Goal: Task Accomplishment & Management: Use online tool/utility

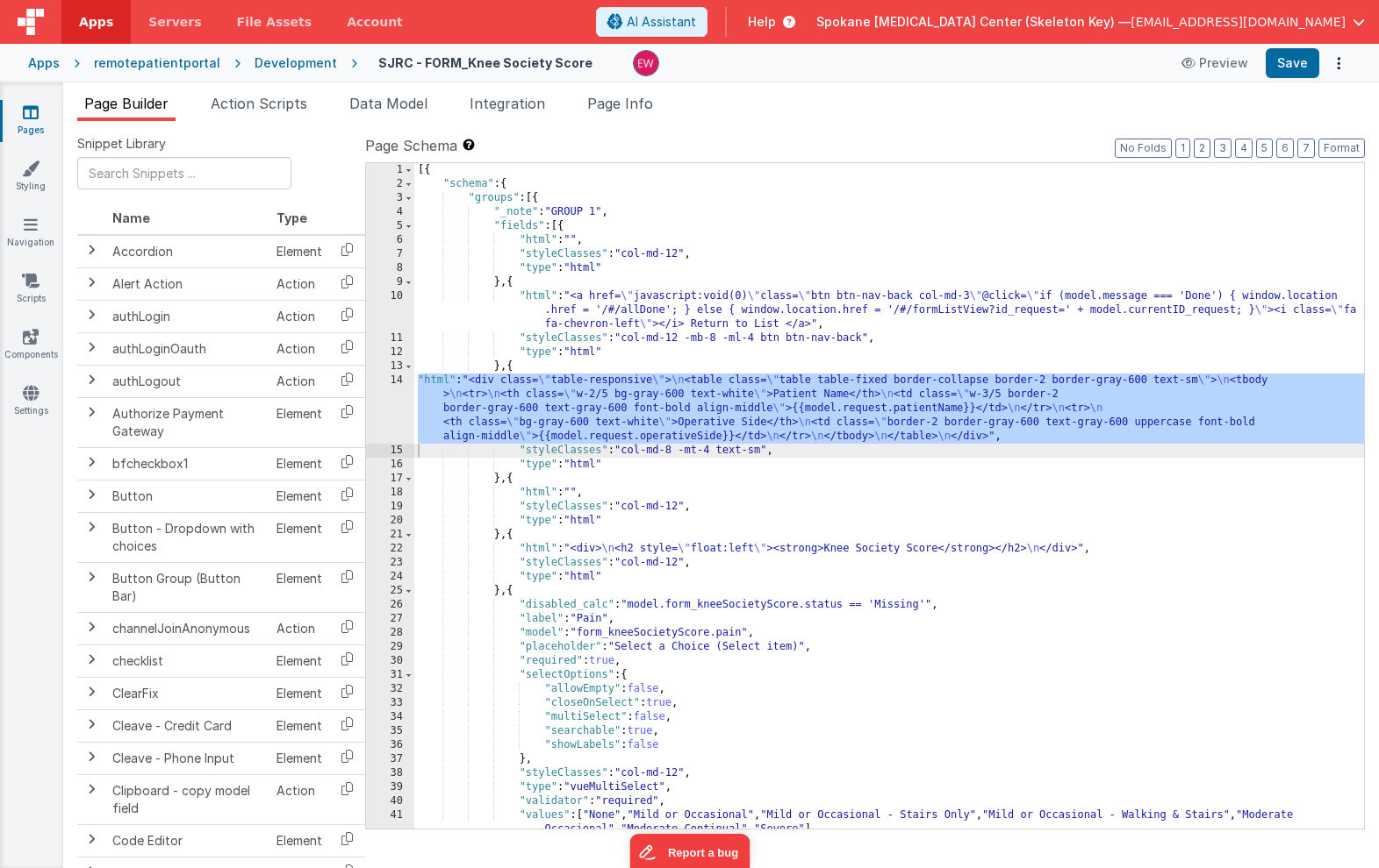
click at [36, 118] on icon at bounding box center [30, 112] width 16 height 17
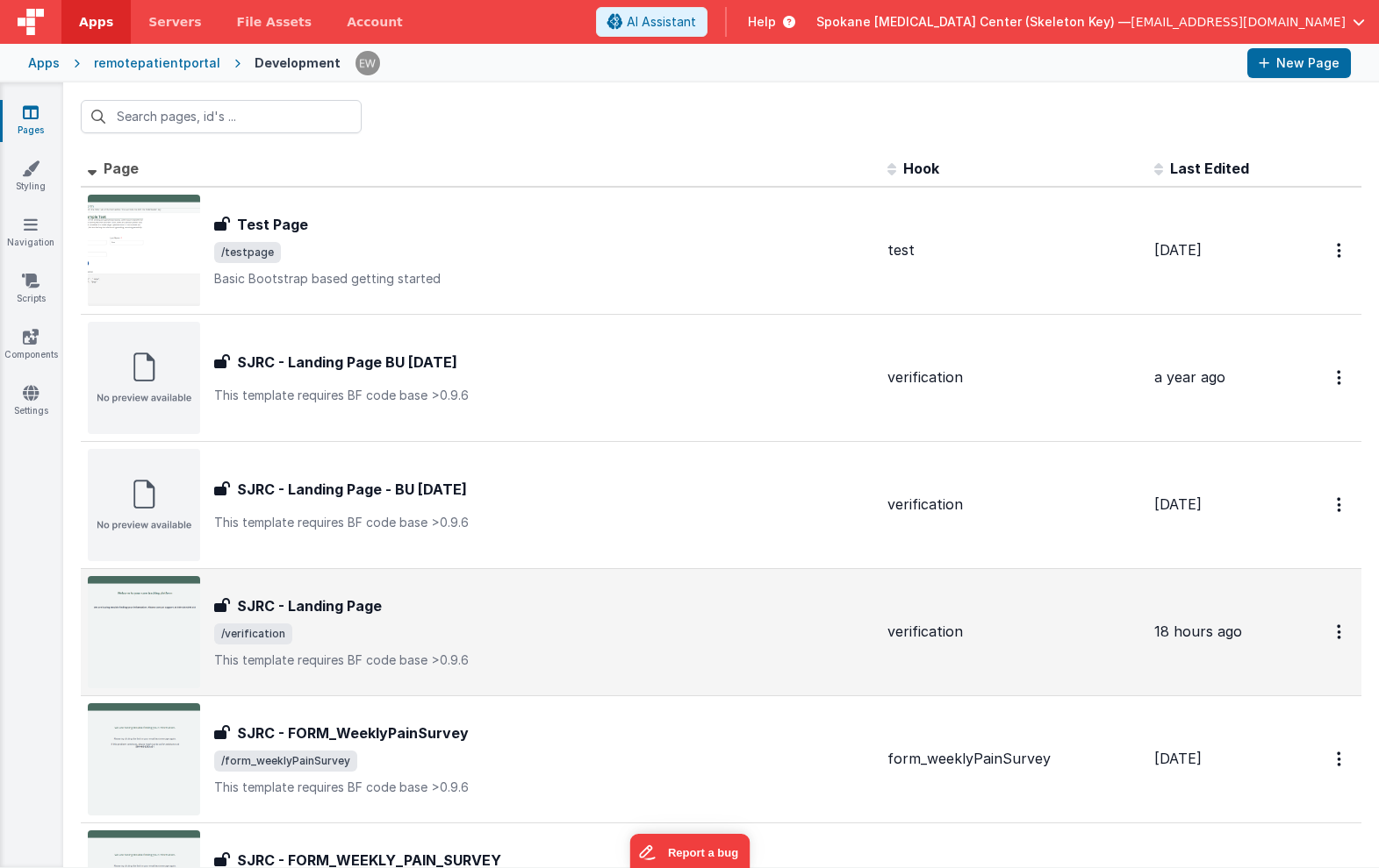
click at [381, 612] on div "SJRC - Landing Page" at bounding box center [544, 606] width 659 height 21
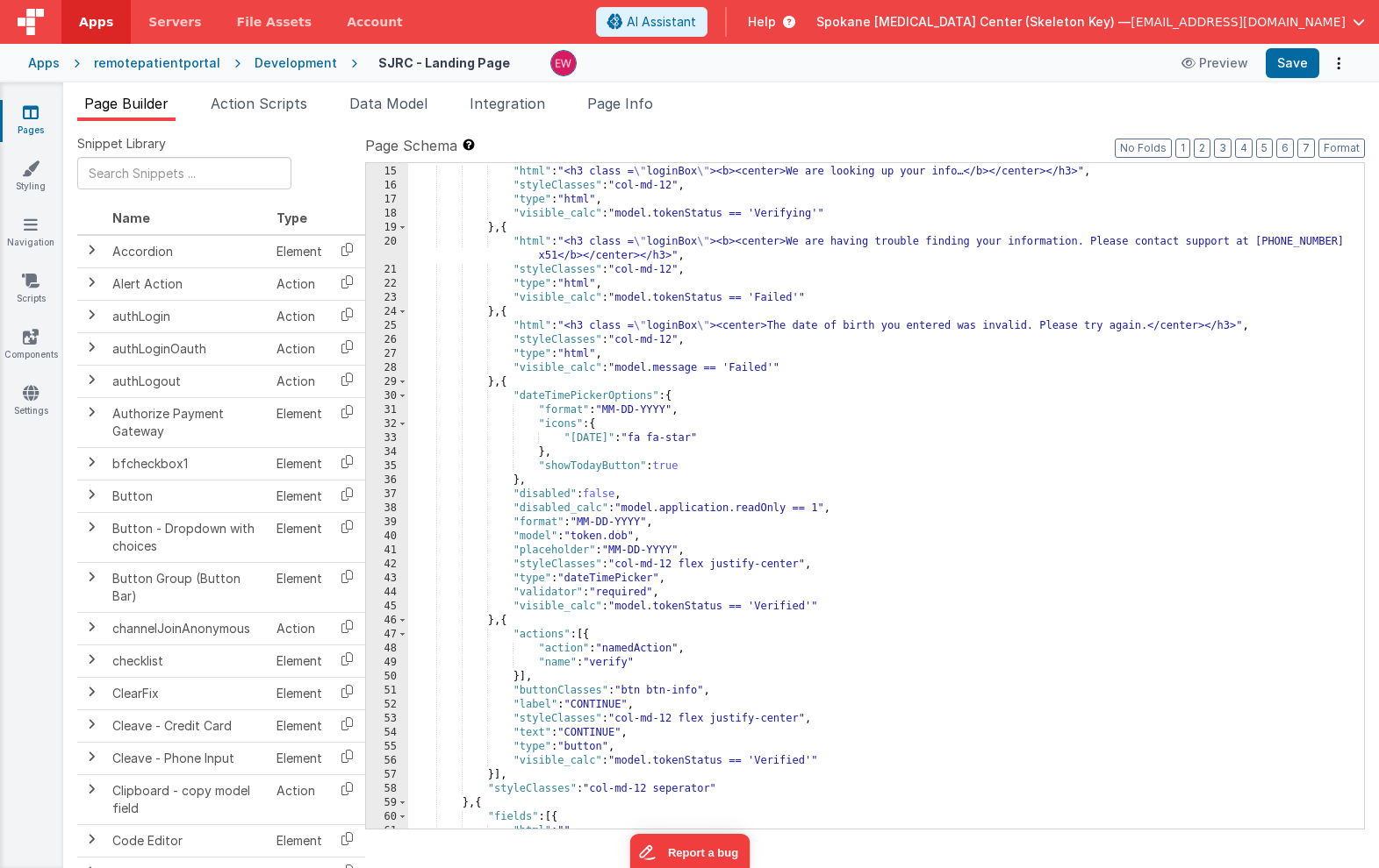
scroll to position [203, 0]
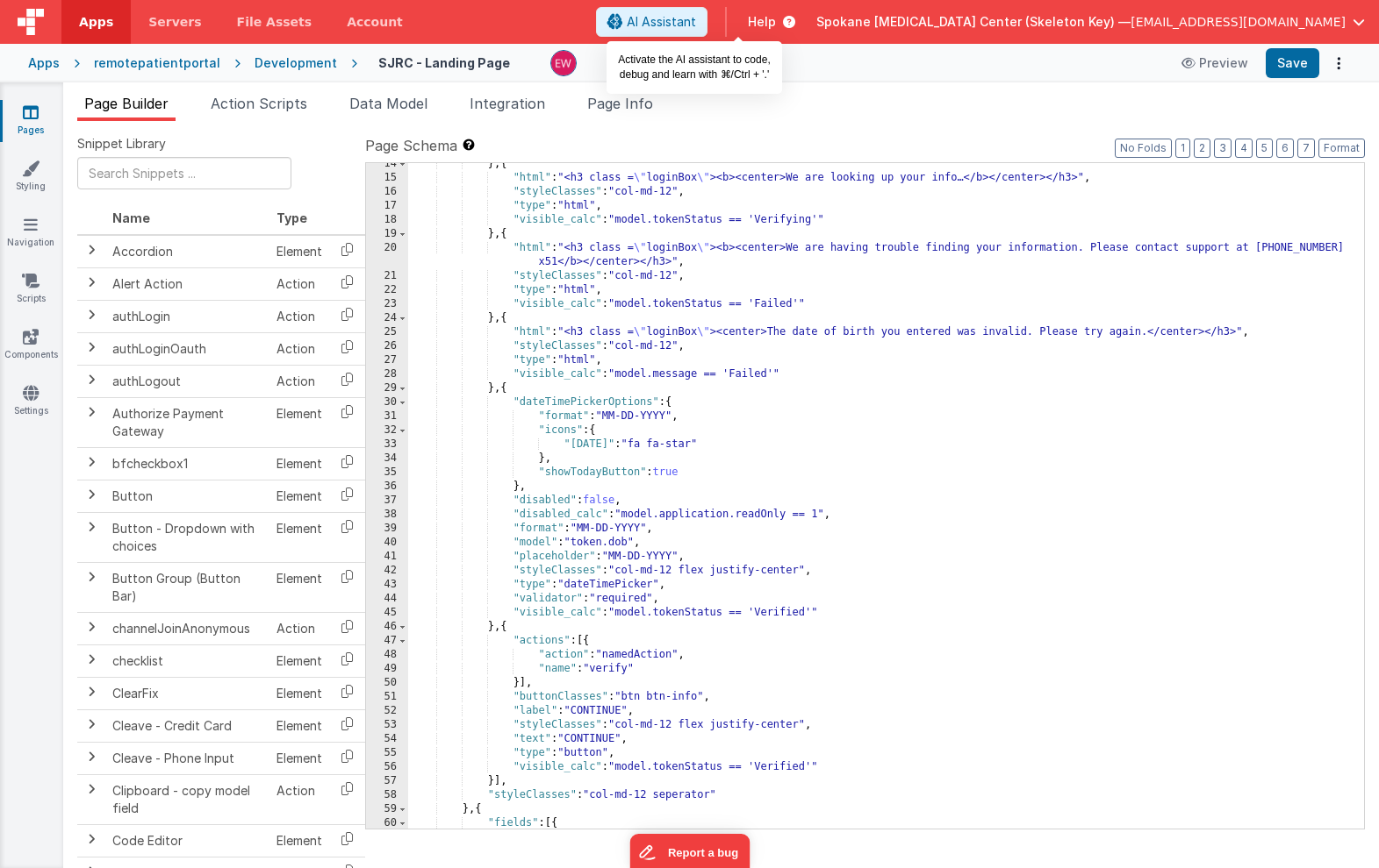
click at [696, 20] on span "AI Assistant" at bounding box center [661, 22] width 69 height 17
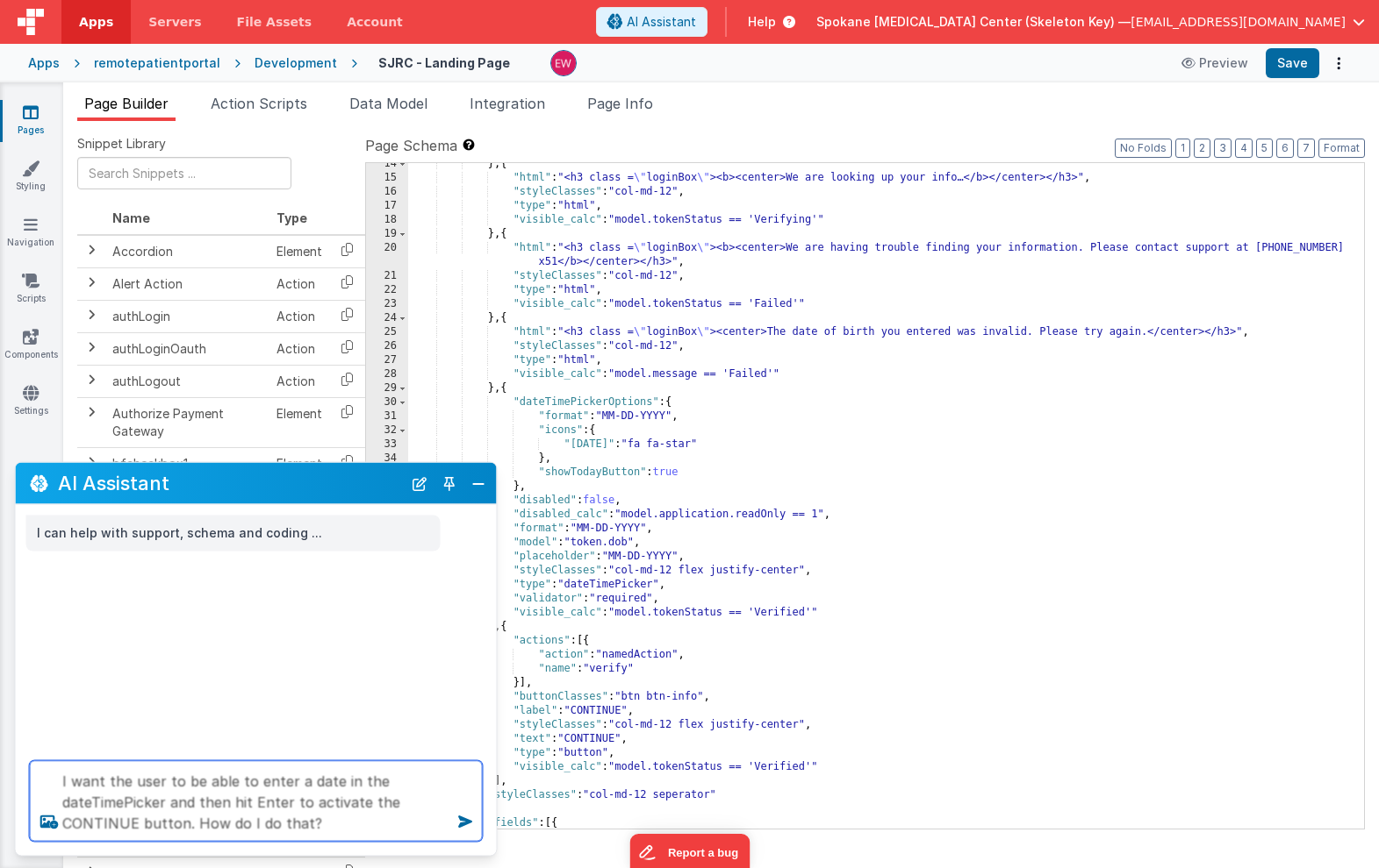
type textarea "I want the user to be able to enter a date in the dateTimePicker and then hit E…"
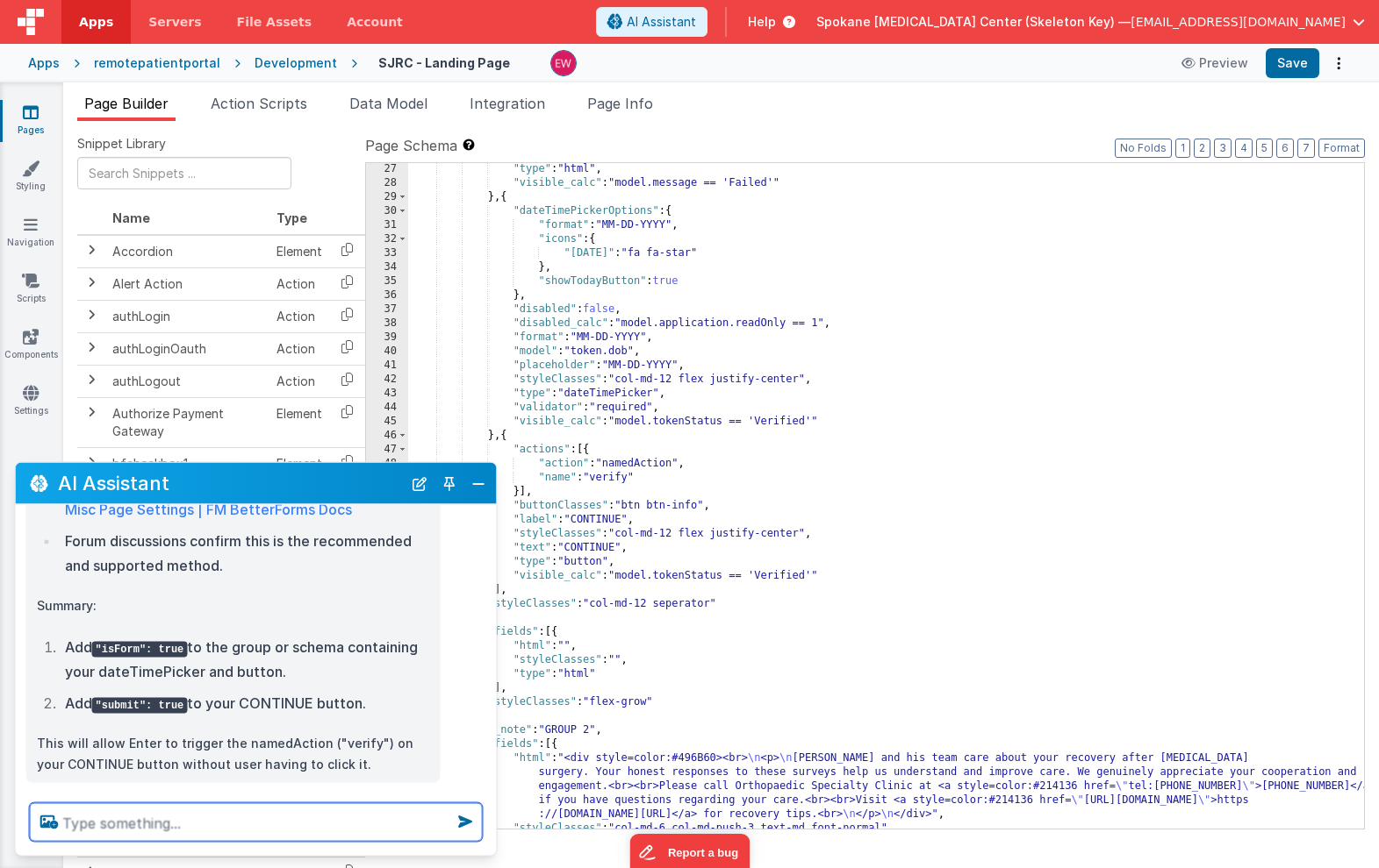
scroll to position [386, 0]
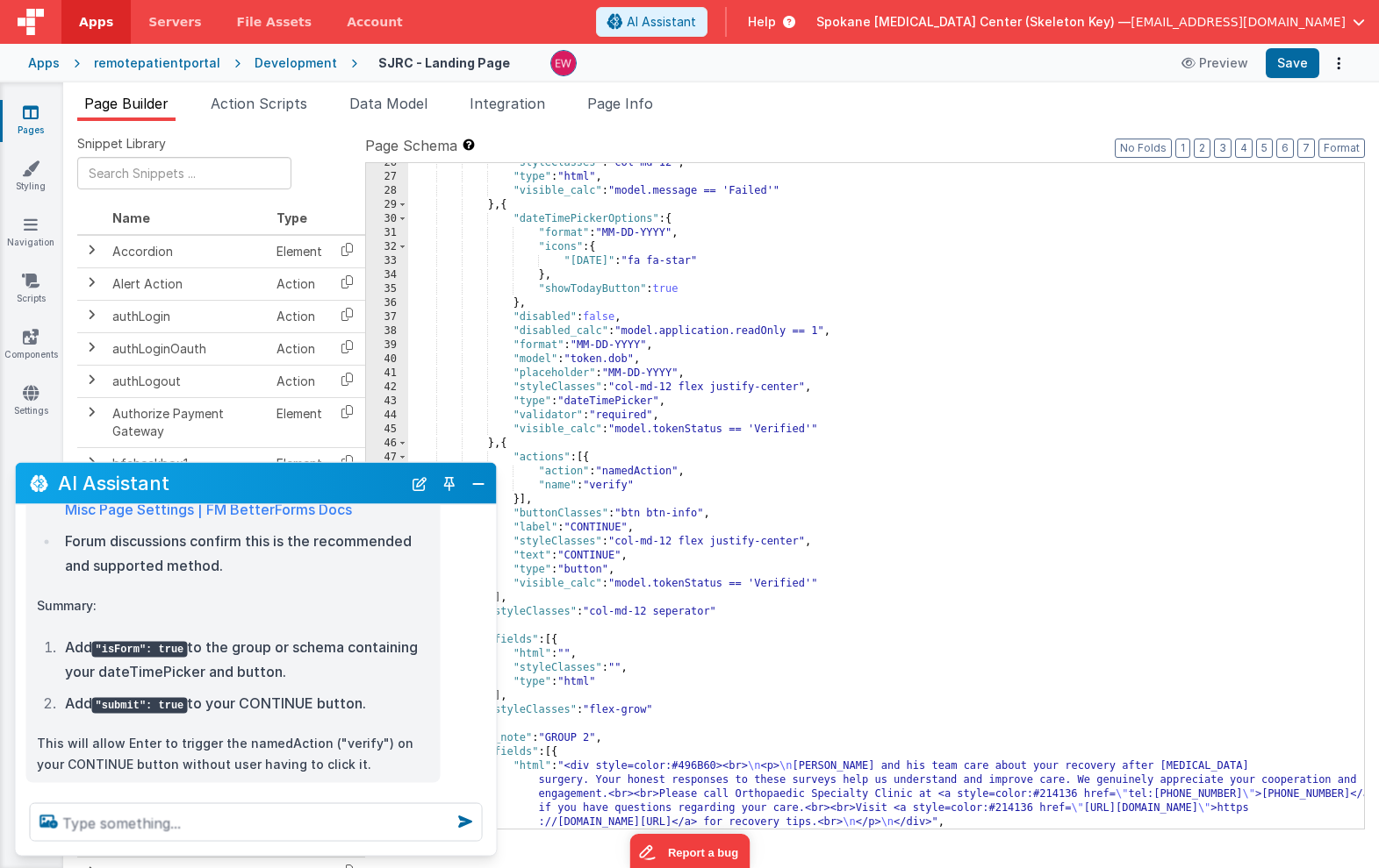
click at [730, 612] on div ""styleClasses" : "col-md-12" , "type" : "html" , "visible_calc" : "model.messag…" at bounding box center [885, 503] width 956 height 693
click at [529, 600] on div ""styleClasses" : "col-md-12" , "type" : "html" , "visible_calc" : "model.messag…" at bounding box center [885, 503] width 956 height 693
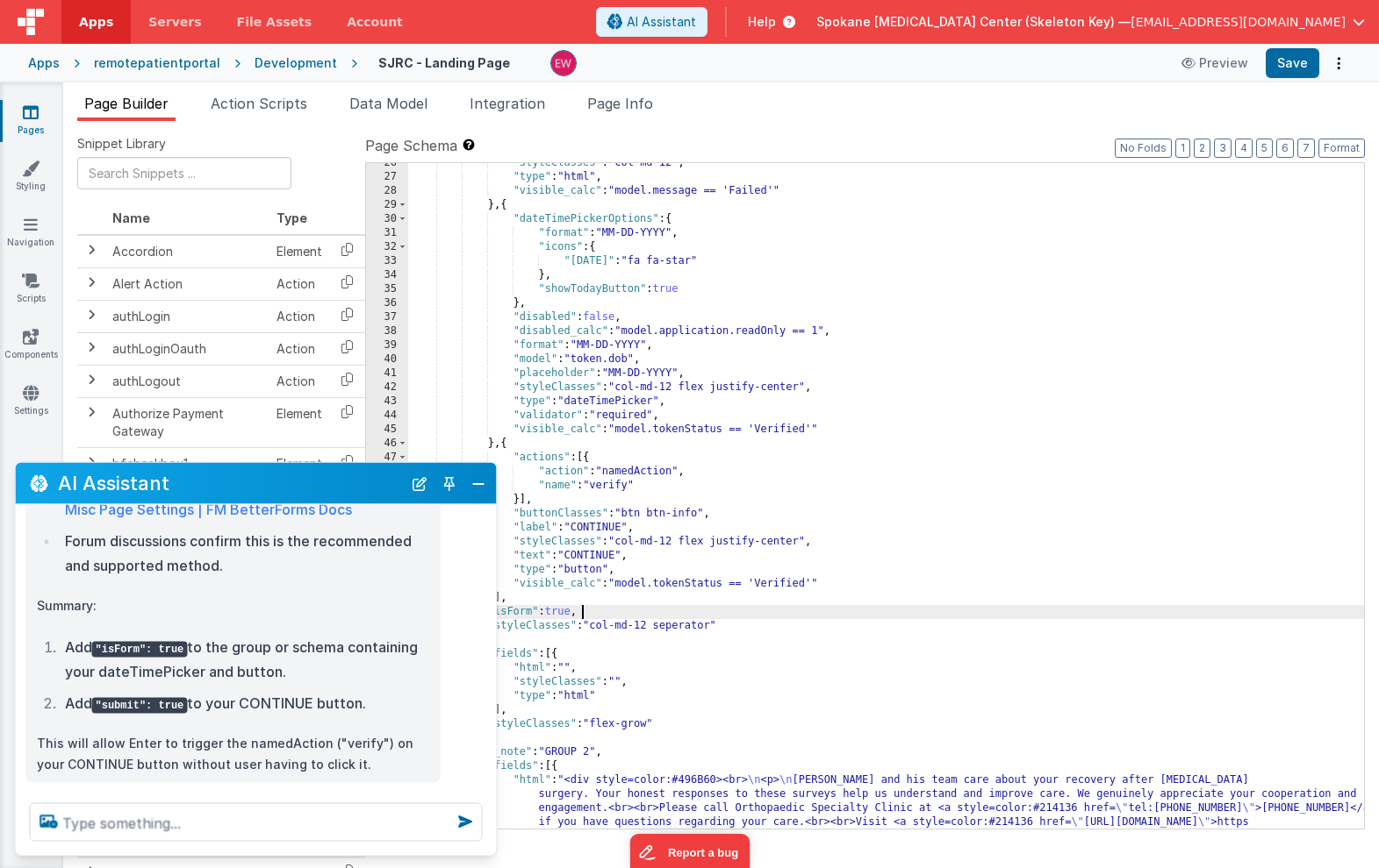
click at [581, 572] on div ""styleClasses" : "col-md-12" , "type" : "html" , "visible_calc" : "model.messag…" at bounding box center [885, 531] width 956 height 750
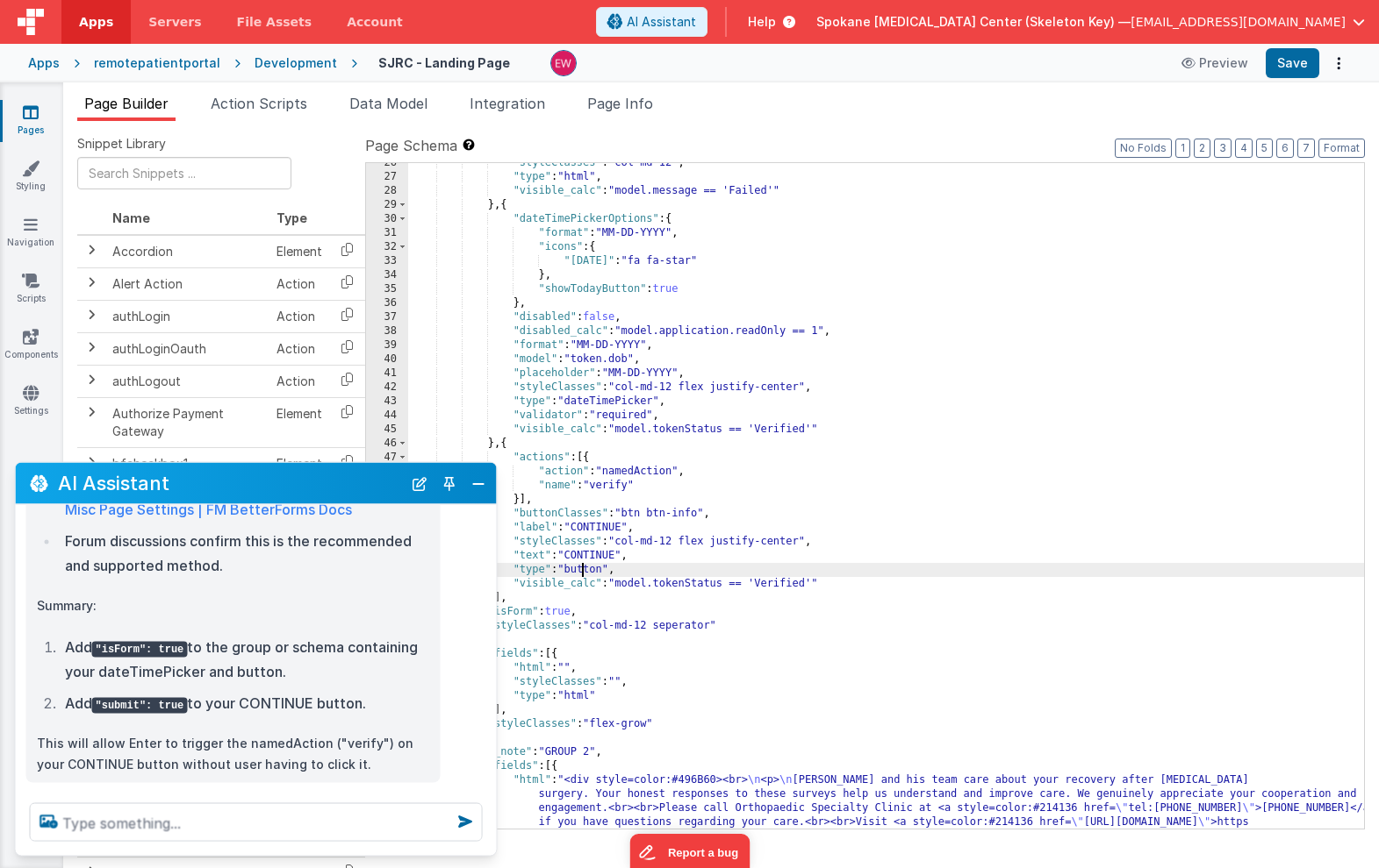
click at [842, 536] on div ""styleClasses" : "col-md-12" , "type" : "html" , "visible_calc" : "model.messag…" at bounding box center [885, 531] width 956 height 750
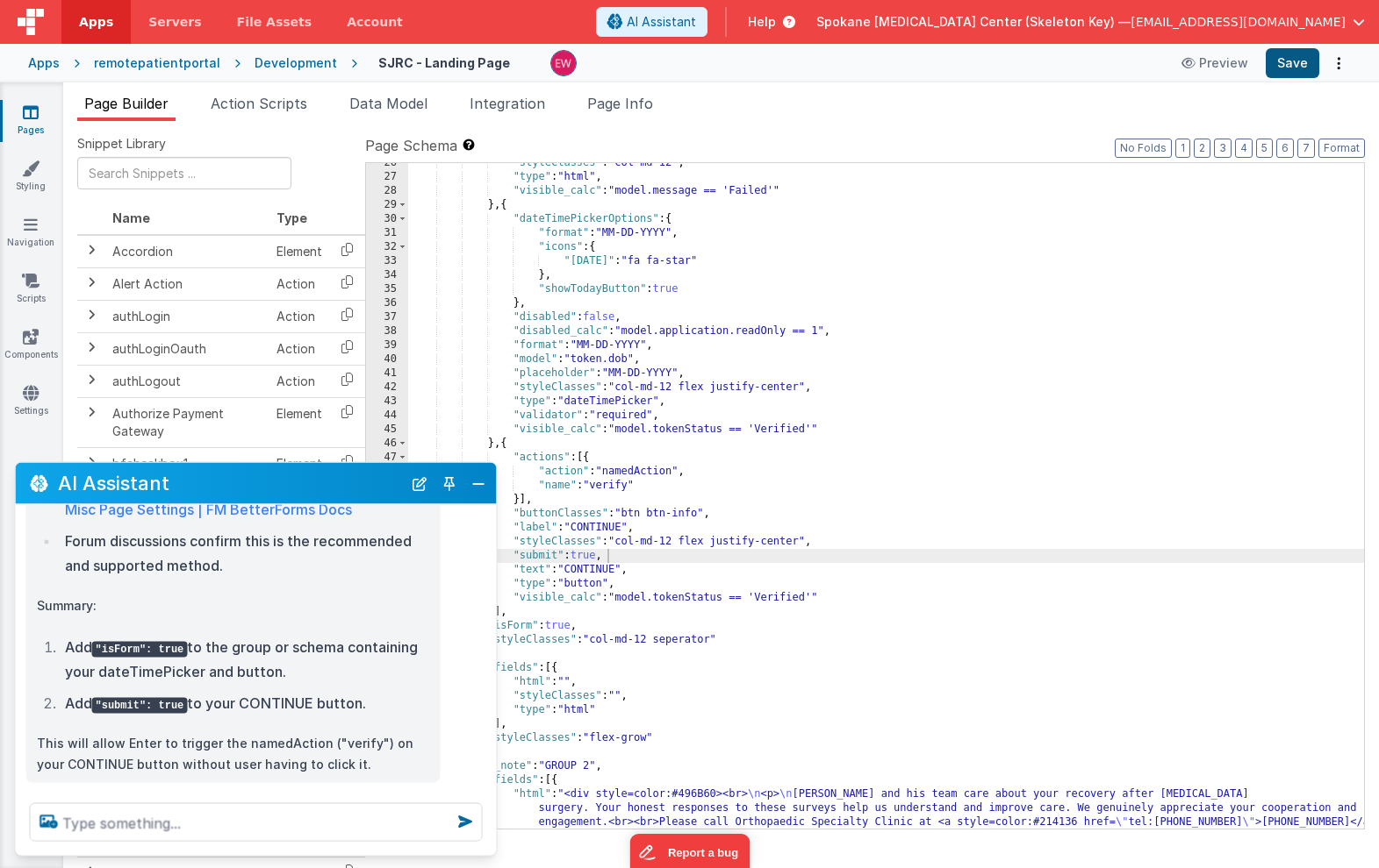
click at [1294, 60] on button "Save" at bounding box center [1292, 63] width 53 height 29
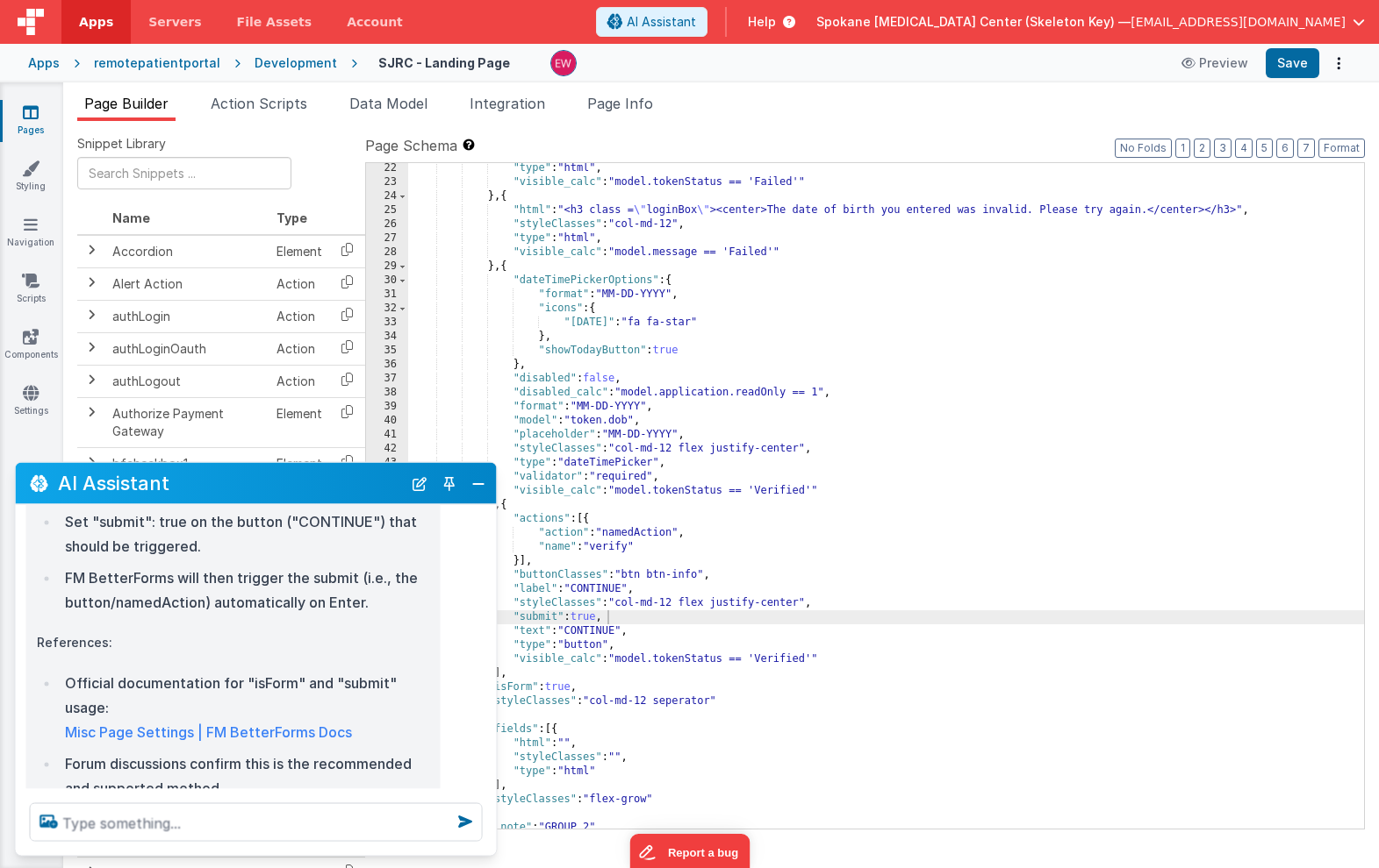
scroll to position [327, 0]
click at [158, 727] on link "Misc Page Settings | FM BetterForms Docs" at bounding box center [208, 735] width 287 height 17
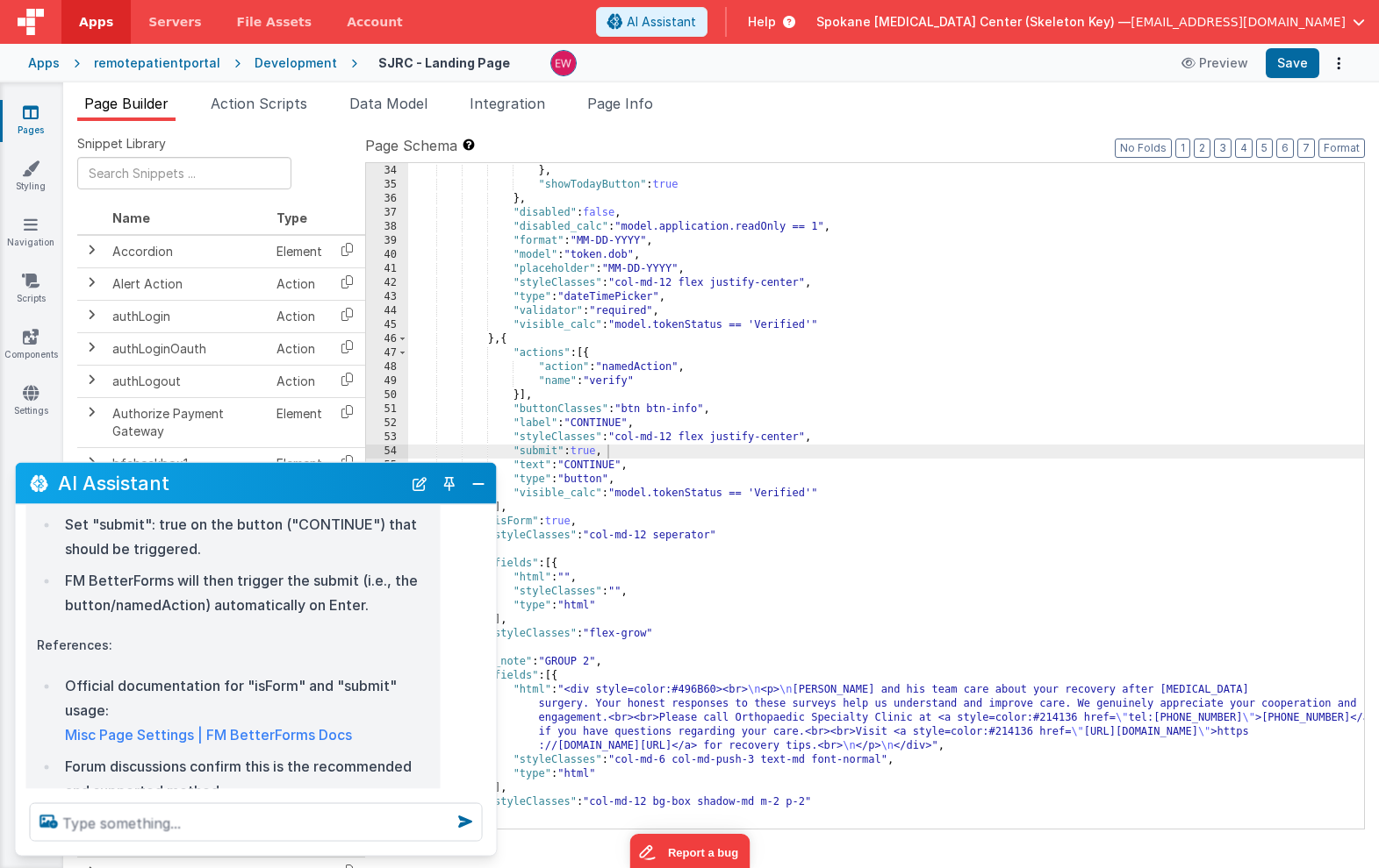
scroll to position [513, 0]
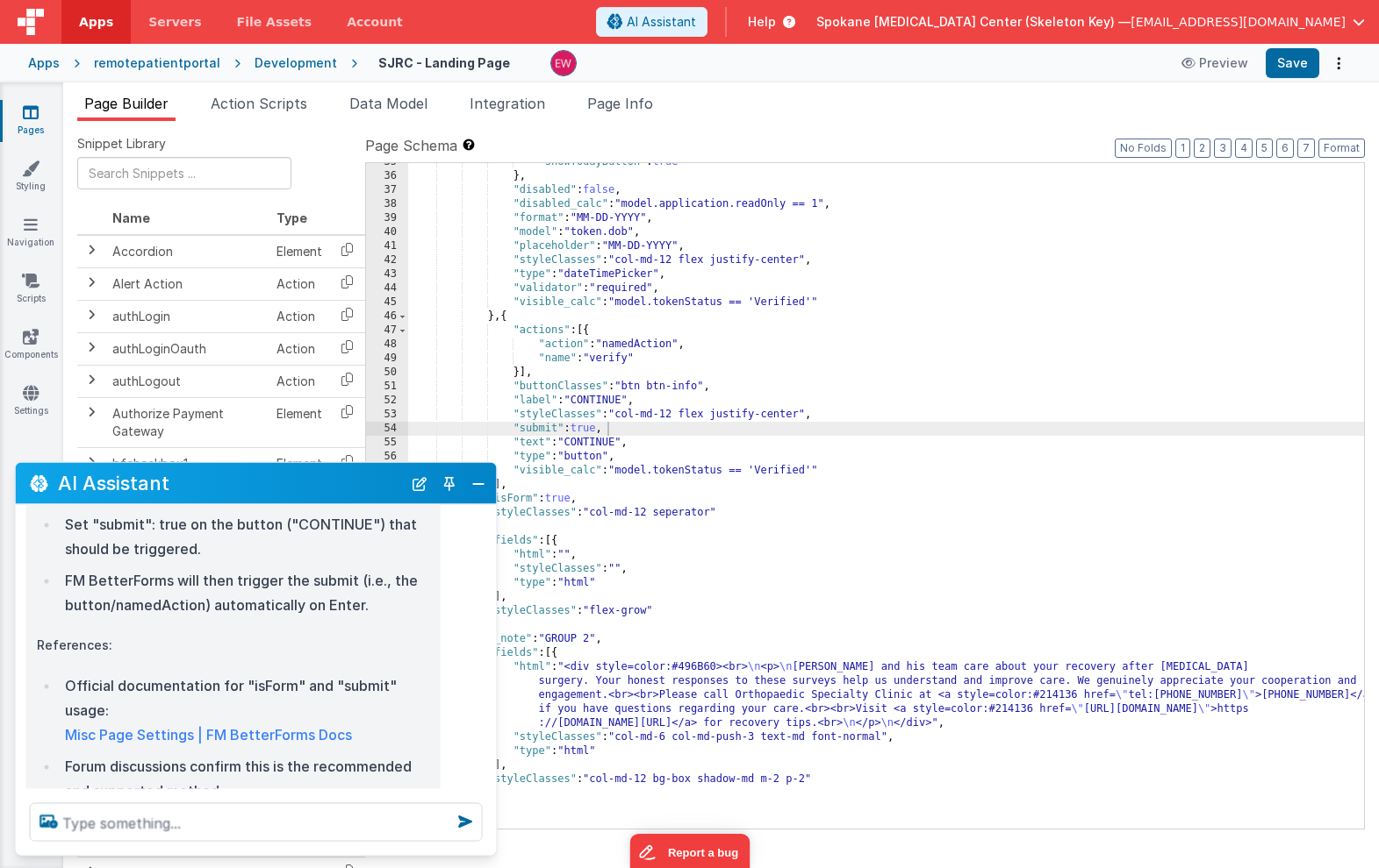
click at [624, 580] on div ""showTodayButton" : true } , "disabled" : false , "disabled_calc" : "model.appl…" at bounding box center [885, 502] width 956 height 693
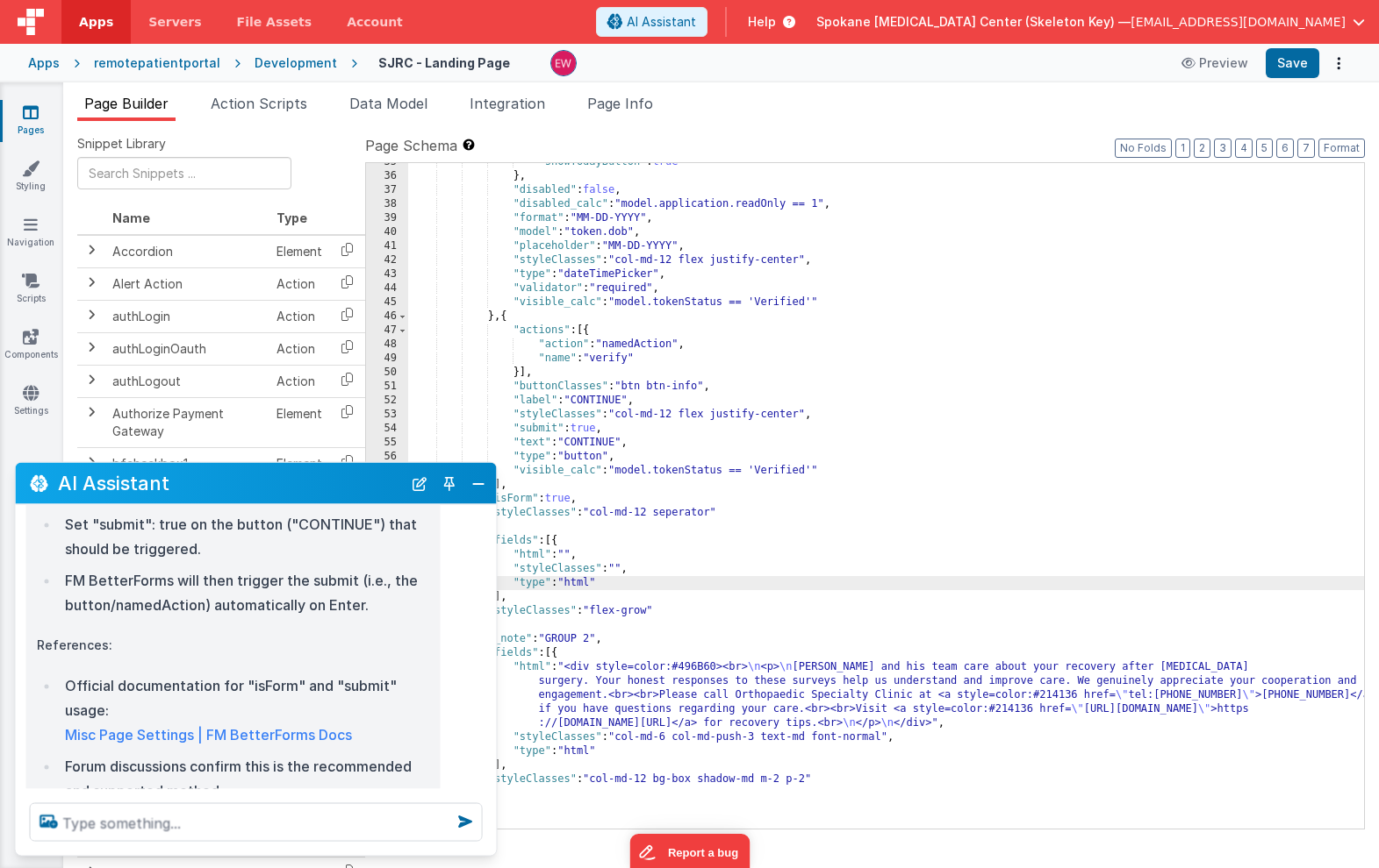
click at [638, 499] on div ""showTodayButton" : true } , "disabled" : false , "disabled_calc" : "model.appl…" at bounding box center [885, 502] width 956 height 693
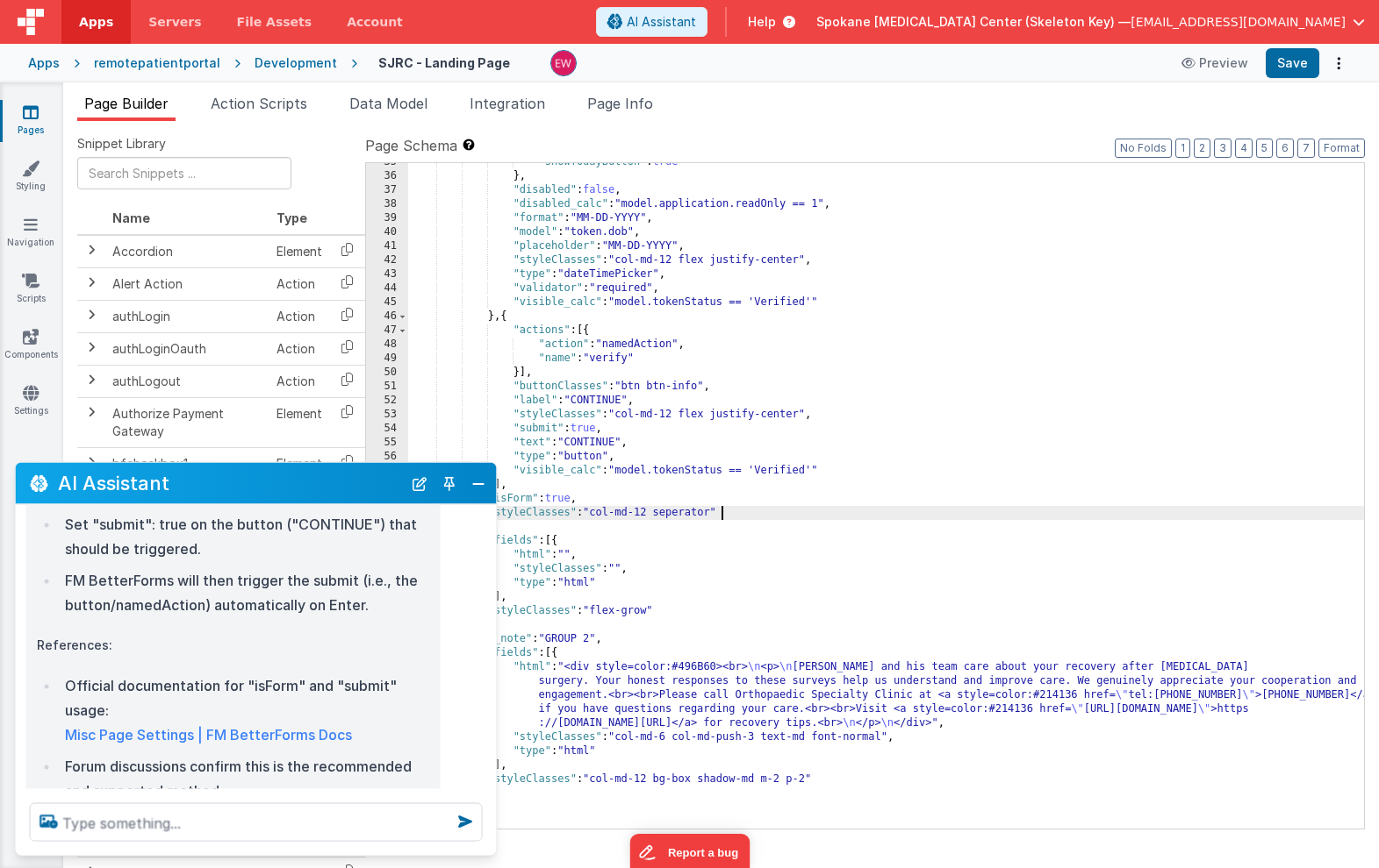
click at [762, 508] on div ""showTodayButton" : true } , "disabled" : false , "disabled_calc" : "model.appl…" at bounding box center [885, 502] width 956 height 693
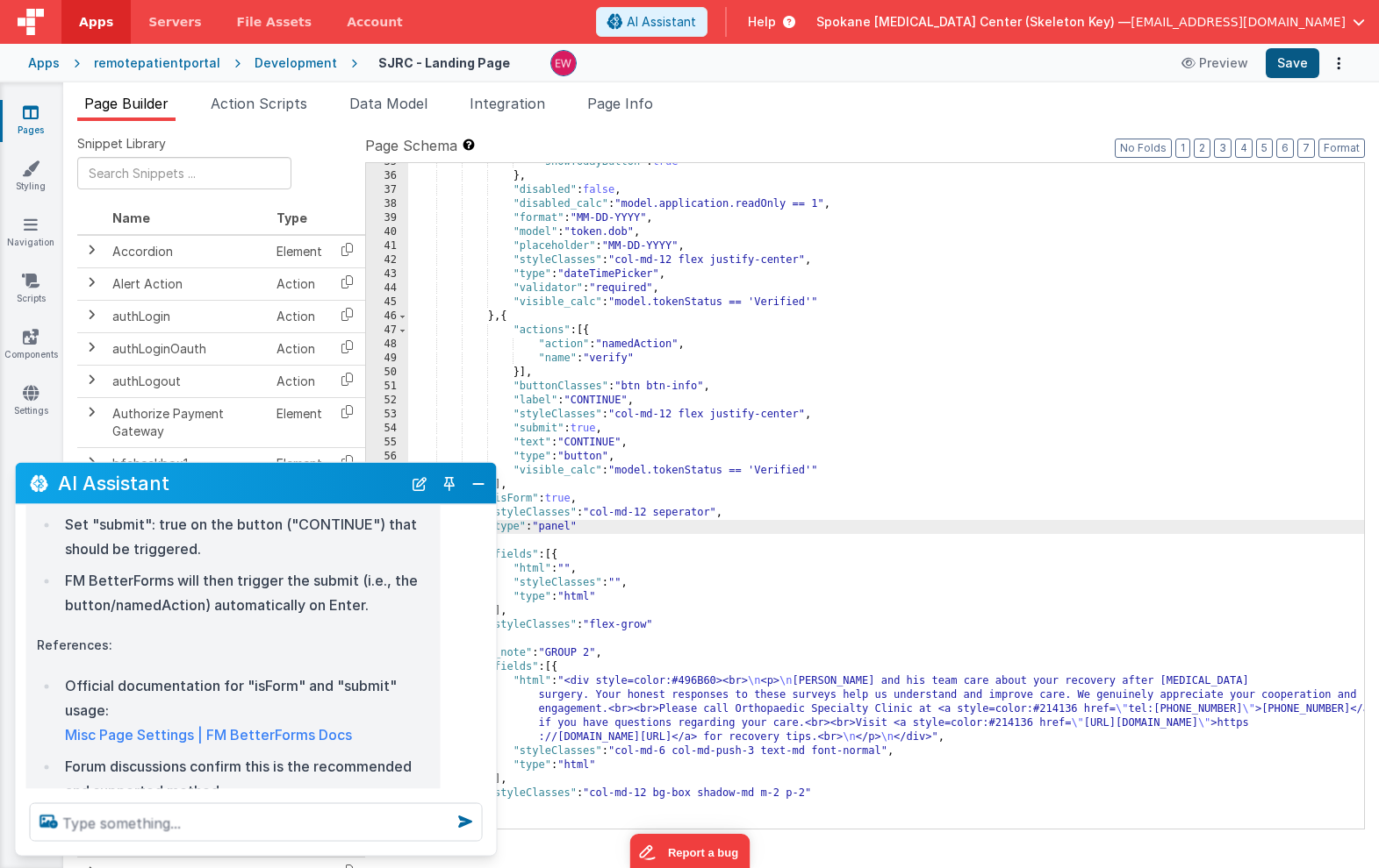
click at [1299, 65] on button "Save" at bounding box center [1292, 63] width 53 height 29
click at [586, 525] on div ""showTodayButton" : true } , "disabled" : false , "disabled_calc" : "model.appl…" at bounding box center [885, 502] width 956 height 693
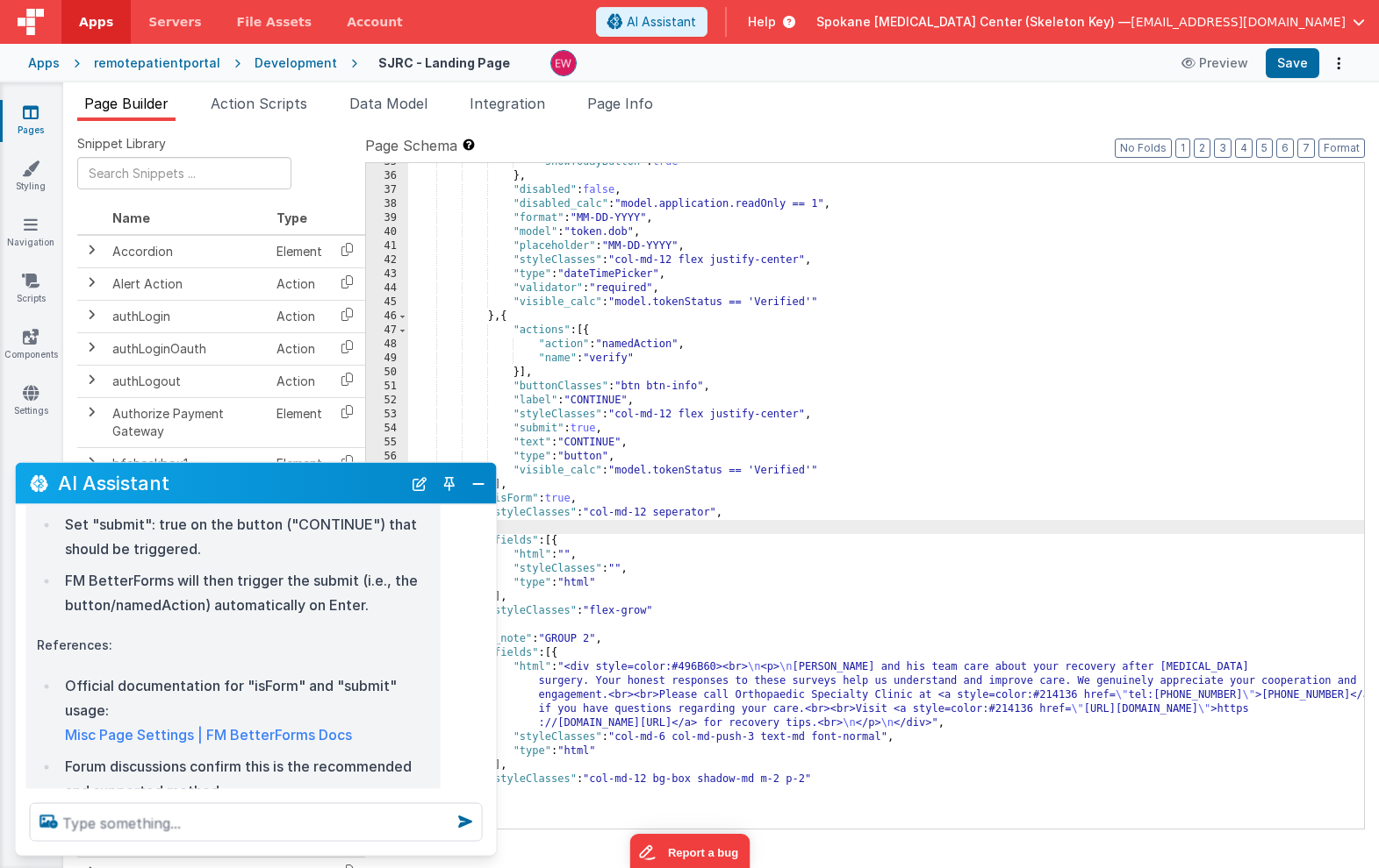
click at [727, 515] on div ""showTodayButton" : true } , "disabled" : false , "disabled_calc" : "model.appl…" at bounding box center [885, 502] width 956 height 693
click at [588, 500] on div ""showTodayButton" : true } , "disabled" : false , "disabled_calc" : "model.appl…" at bounding box center [885, 502] width 956 height 693
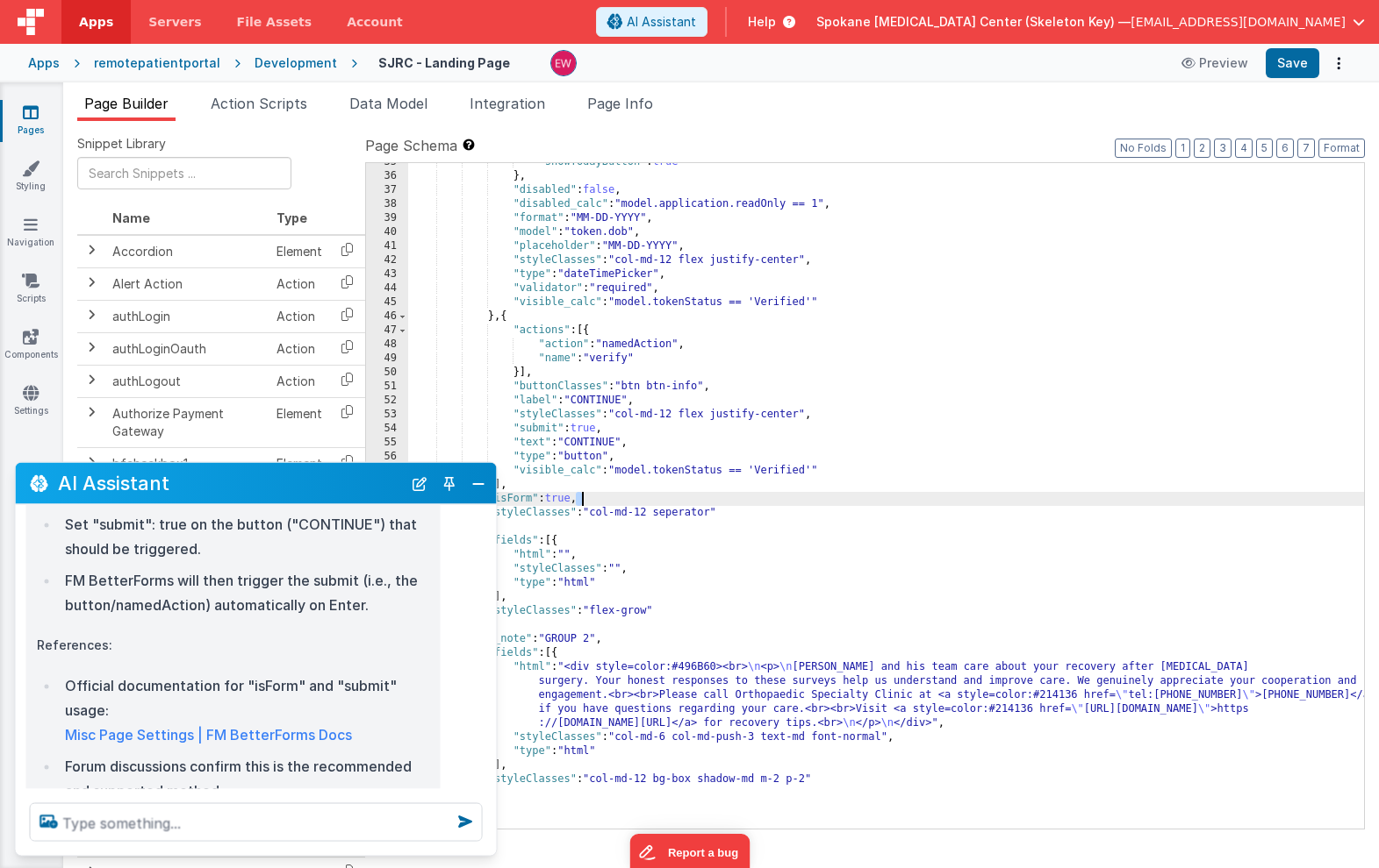
click at [588, 500] on div ""showTodayButton" : true } , "disabled" : false , "disabled_calc" : "model.appl…" at bounding box center [885, 502] width 956 height 693
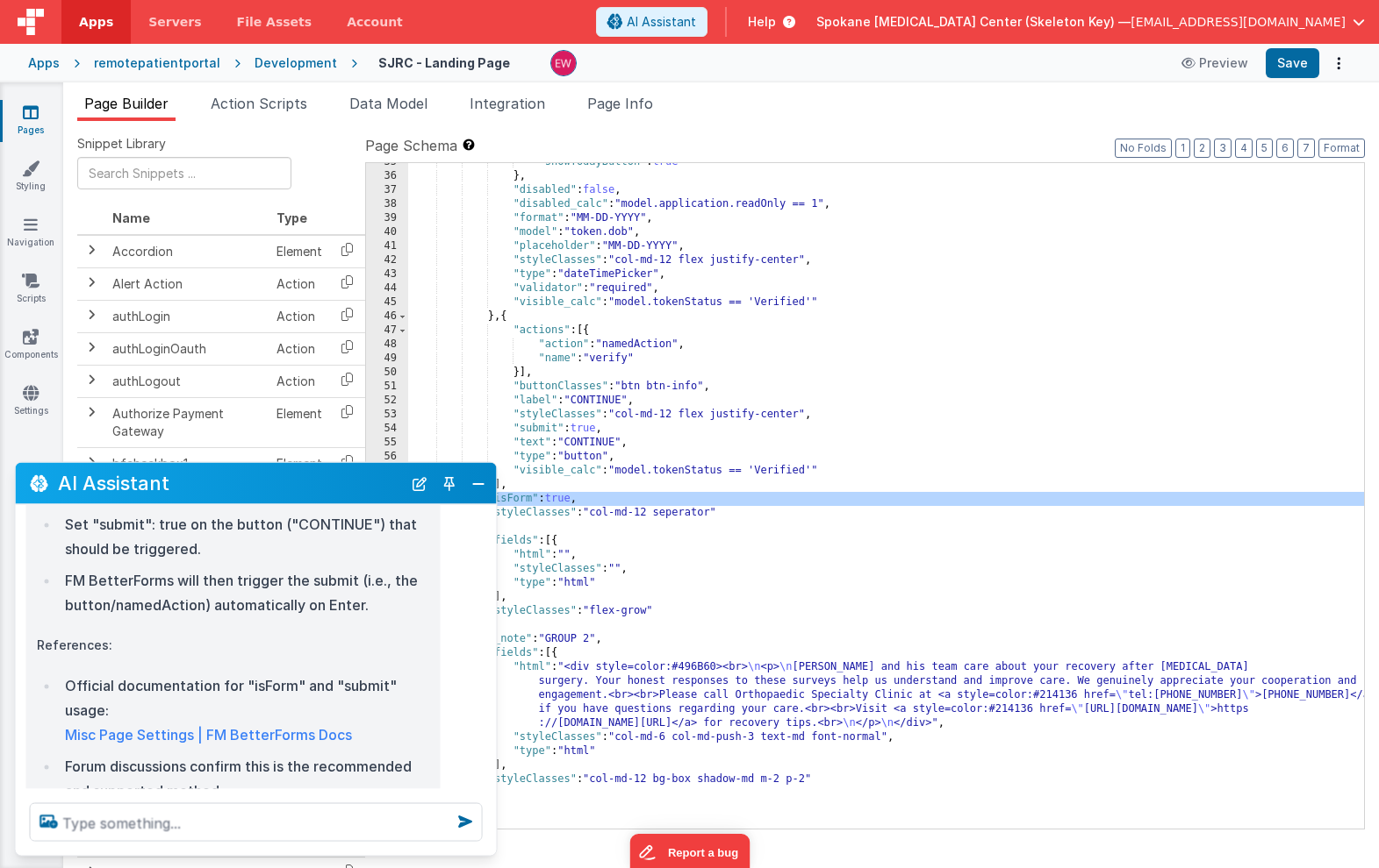
scroll to position [499, 0]
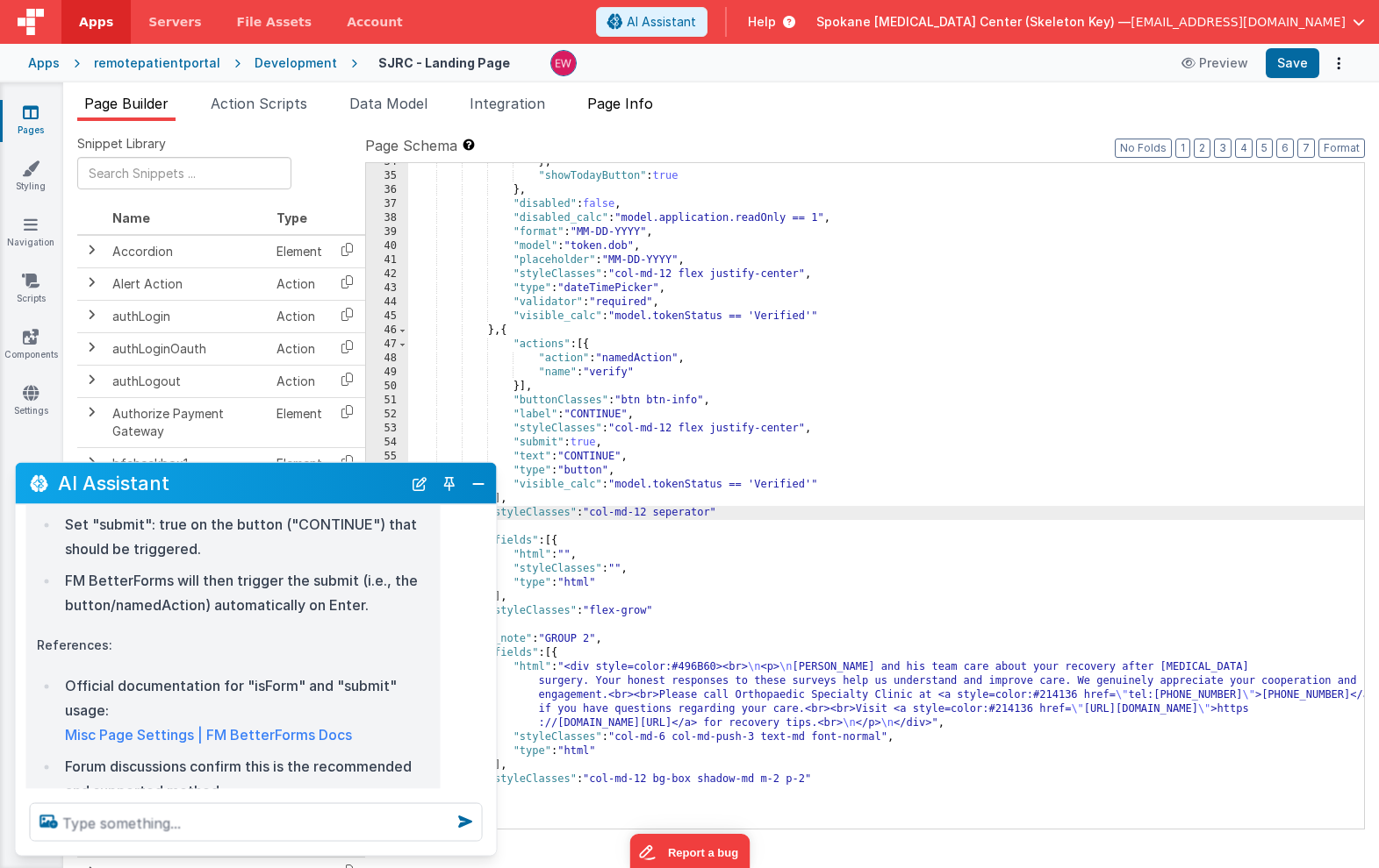
click at [634, 101] on span "Page Info" at bounding box center [620, 103] width 65 height 17
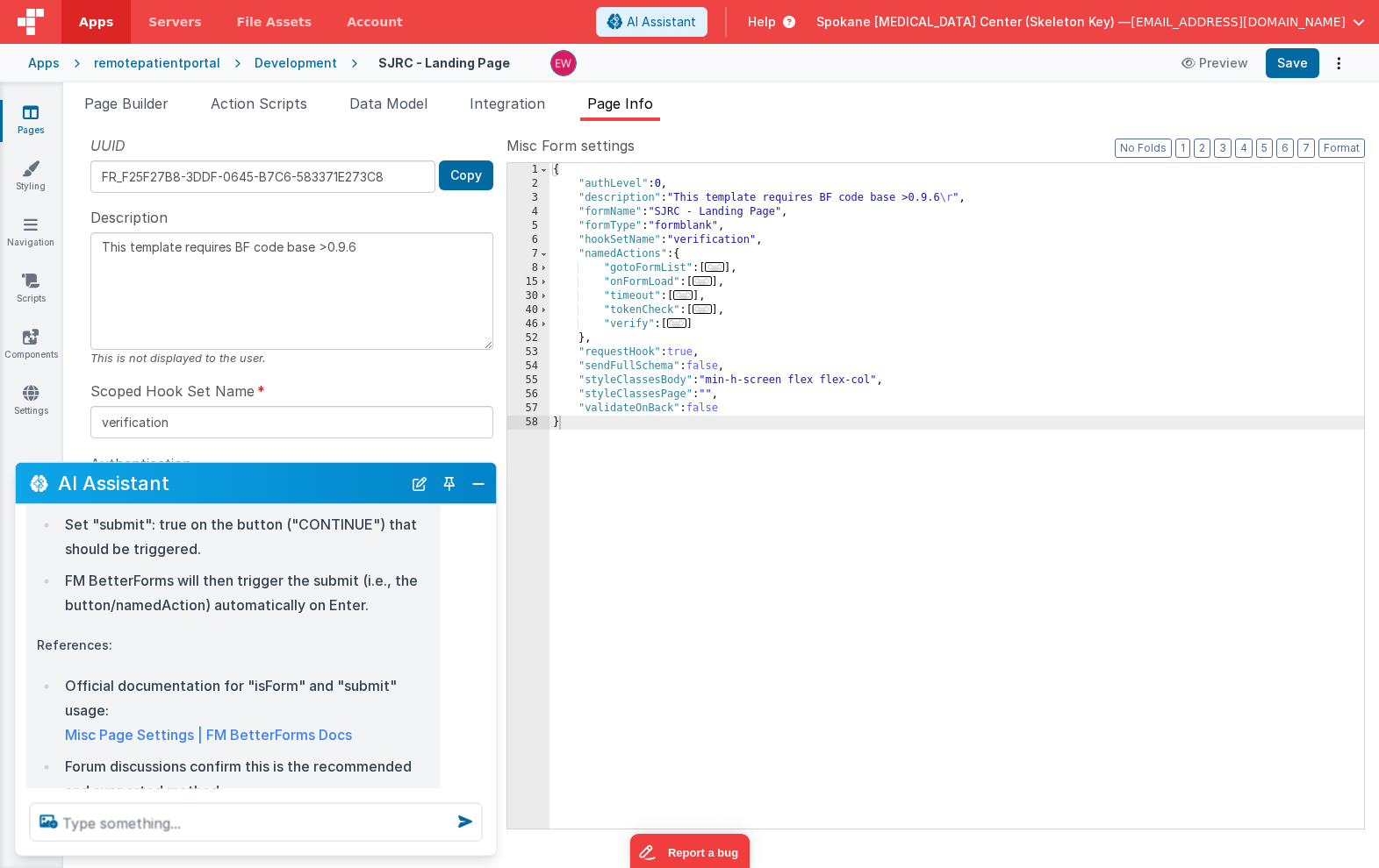
click at [793, 239] on div "{ "authLevel" : 0 , "description" : "This template requires BF code base >0.9.6…" at bounding box center [957, 509] width 814 height 693
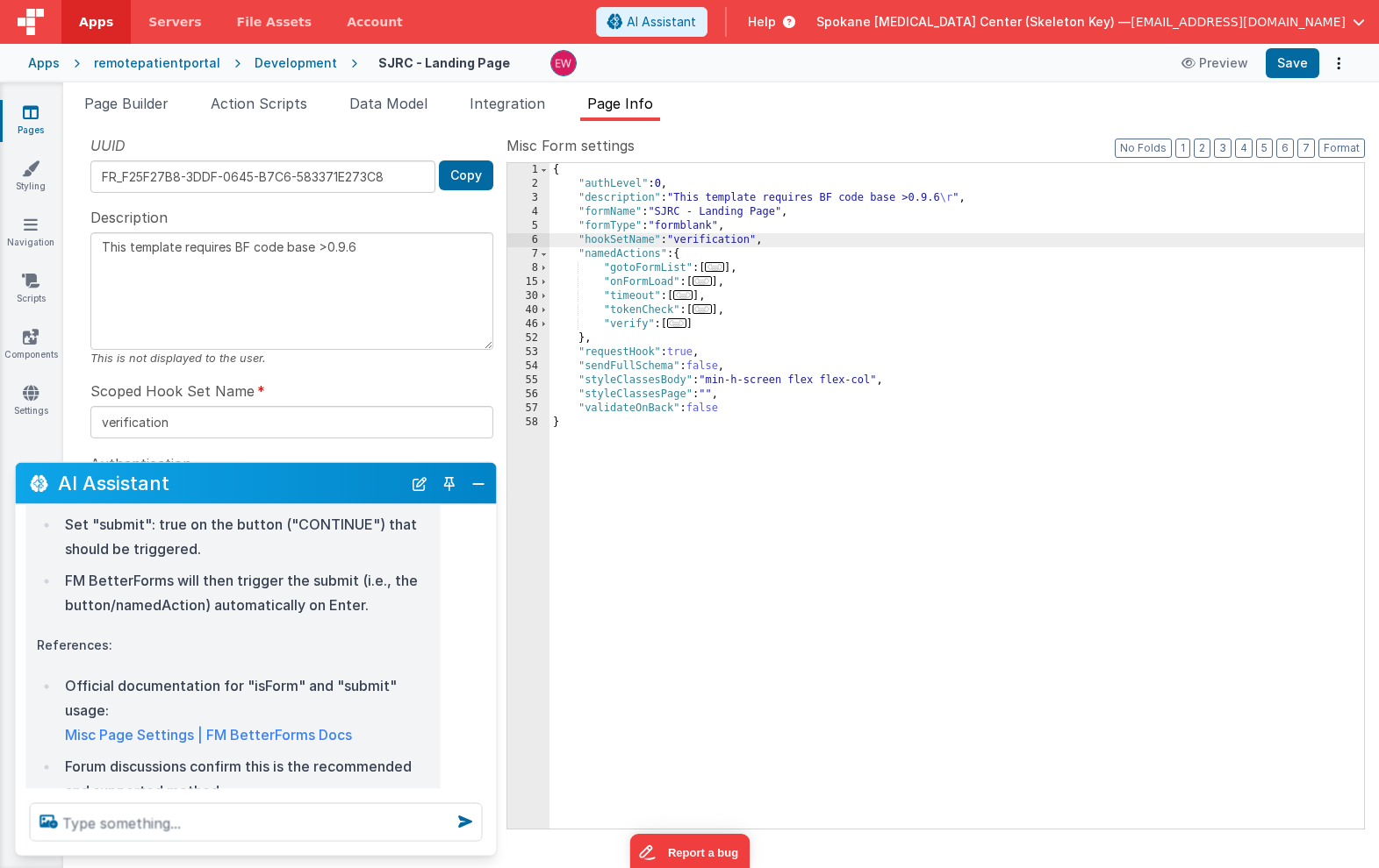
type textarea "This template requires BF code base >0.9.6"
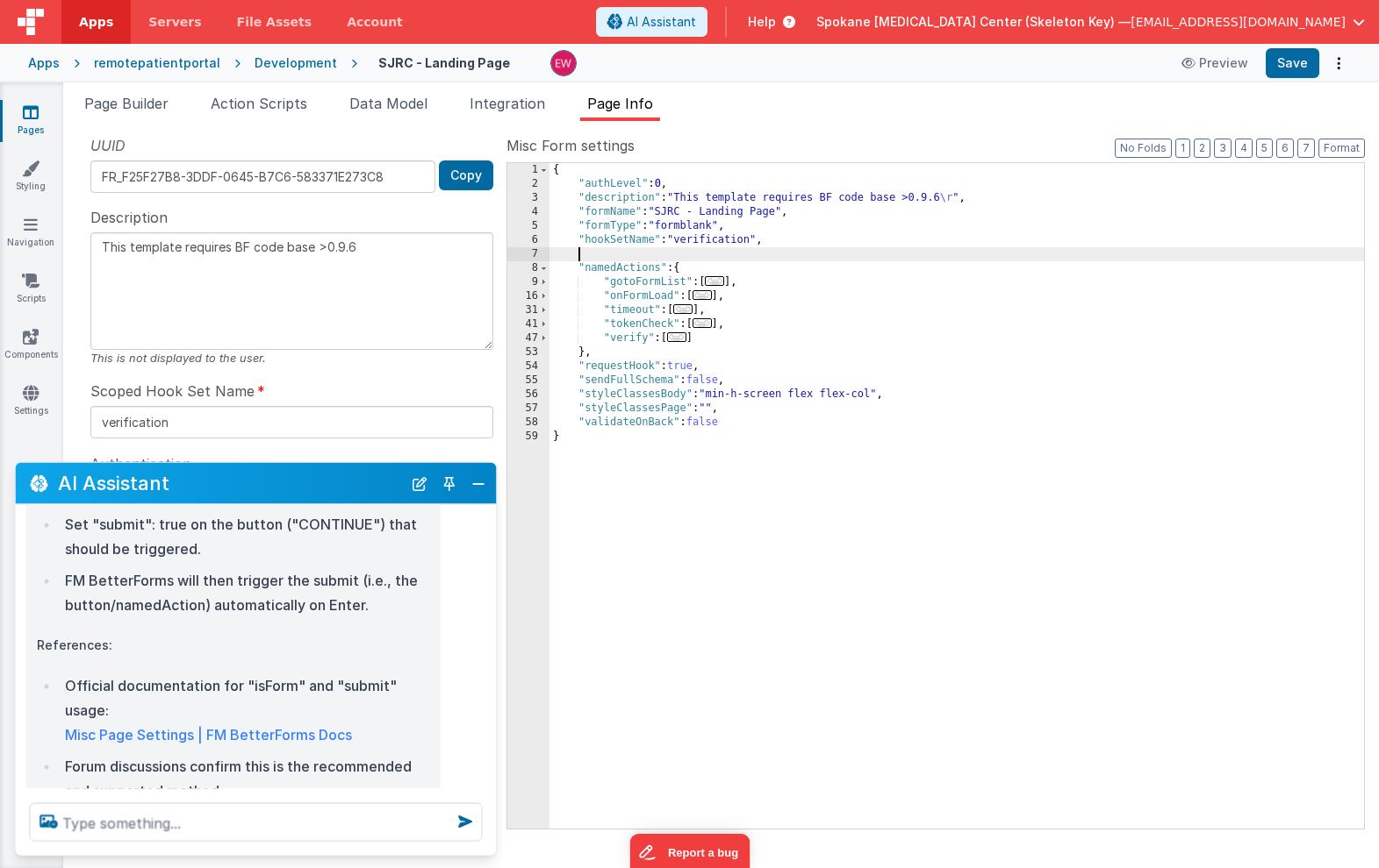
type textarea "This template requires BF code base >0.9.6"
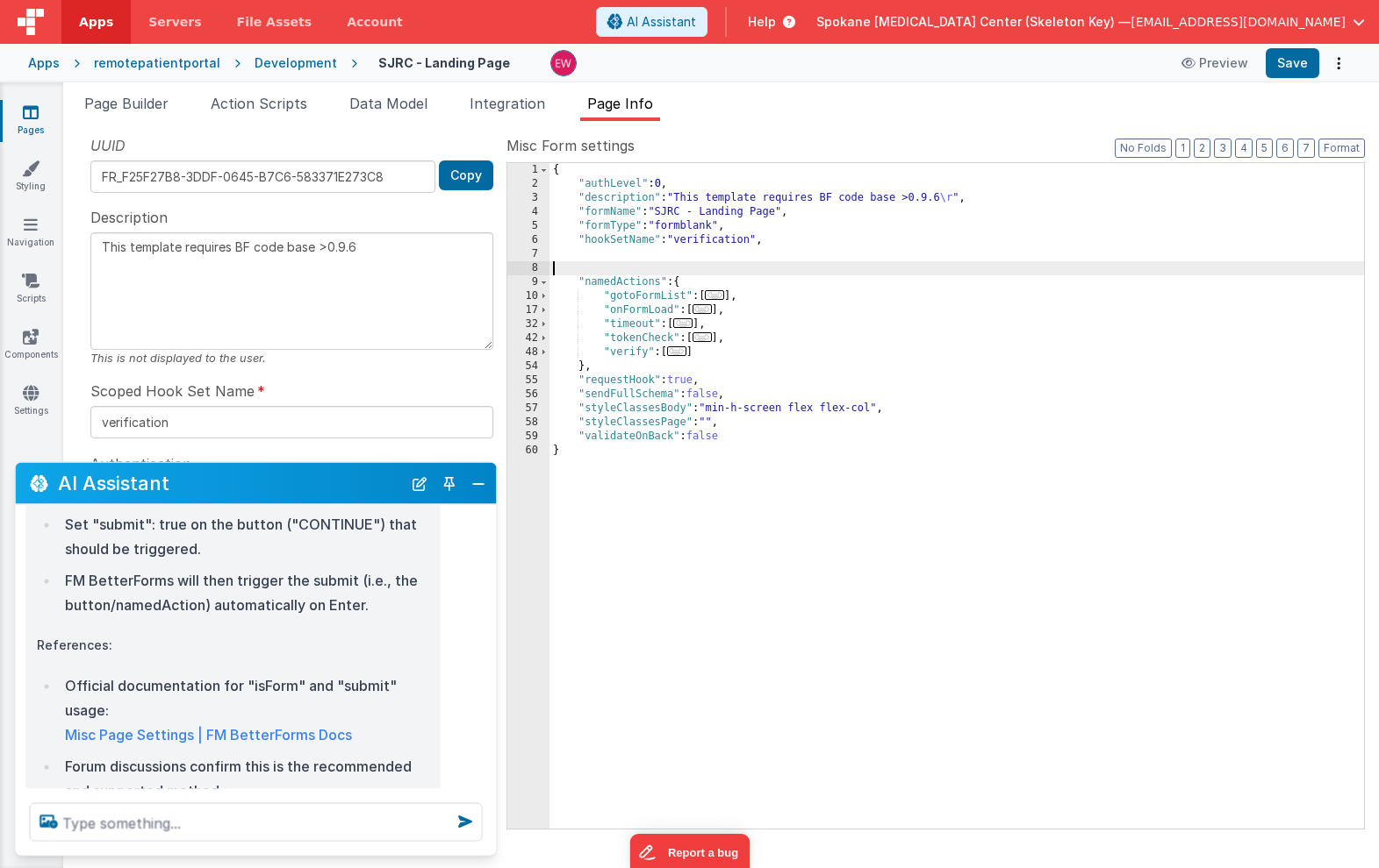
type textarea "This template requires BF code base >0.9.6"
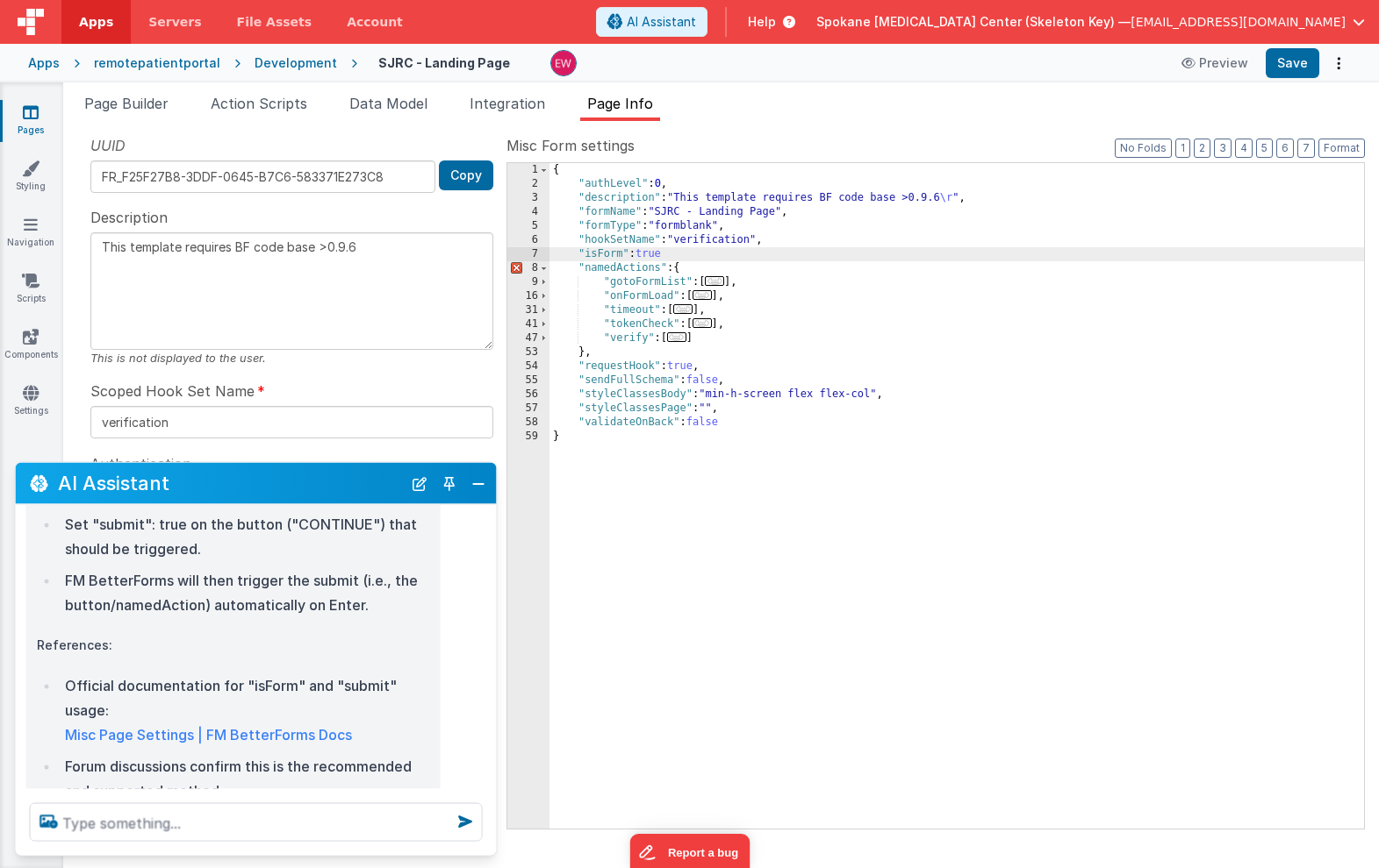
type textarea "This template requires BF code base >0.9.6"
click at [1289, 62] on button "Save" at bounding box center [1292, 63] width 53 height 29
click at [145, 99] on span "Page Builder" at bounding box center [126, 103] width 84 height 17
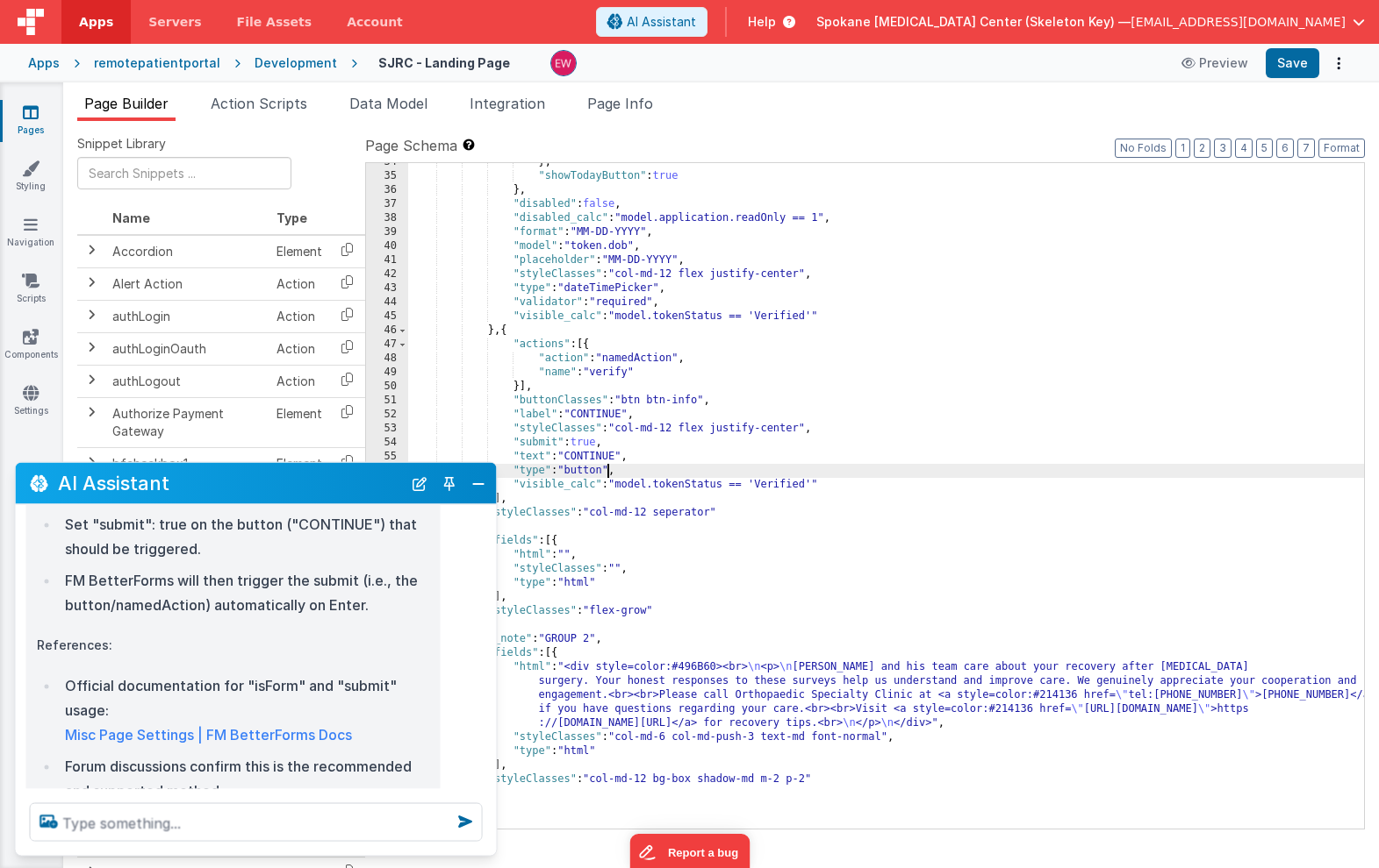
click at [608, 473] on div "} , "showTodayButton" : true } , "disabled" : false , "disabled_calc" : "model.…" at bounding box center [885, 502] width 956 height 693
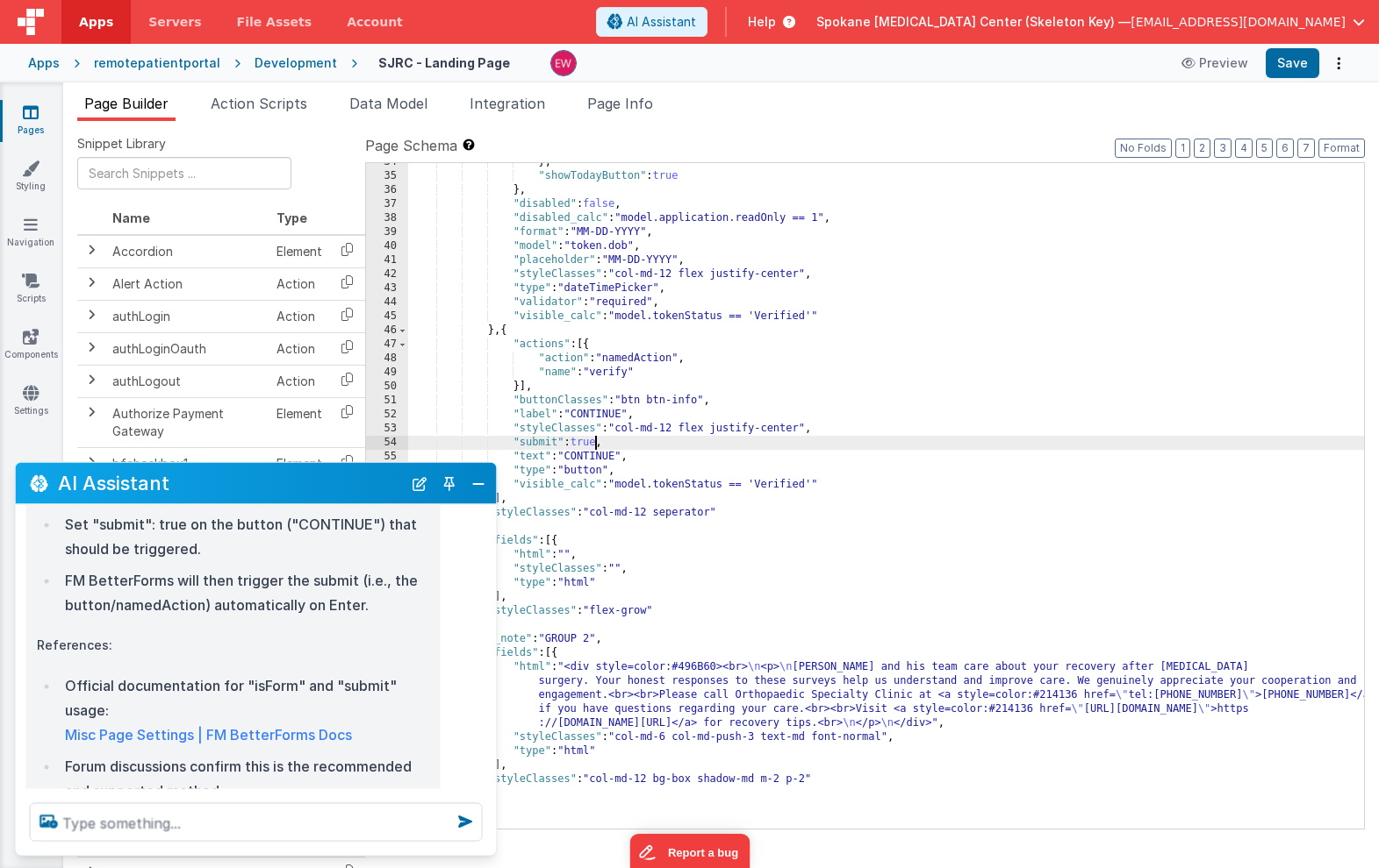
click at [596, 440] on div "} , "showTodayButton" : true } , "disabled" : false , "disabled_calc" : "model.…" at bounding box center [885, 502] width 956 height 693
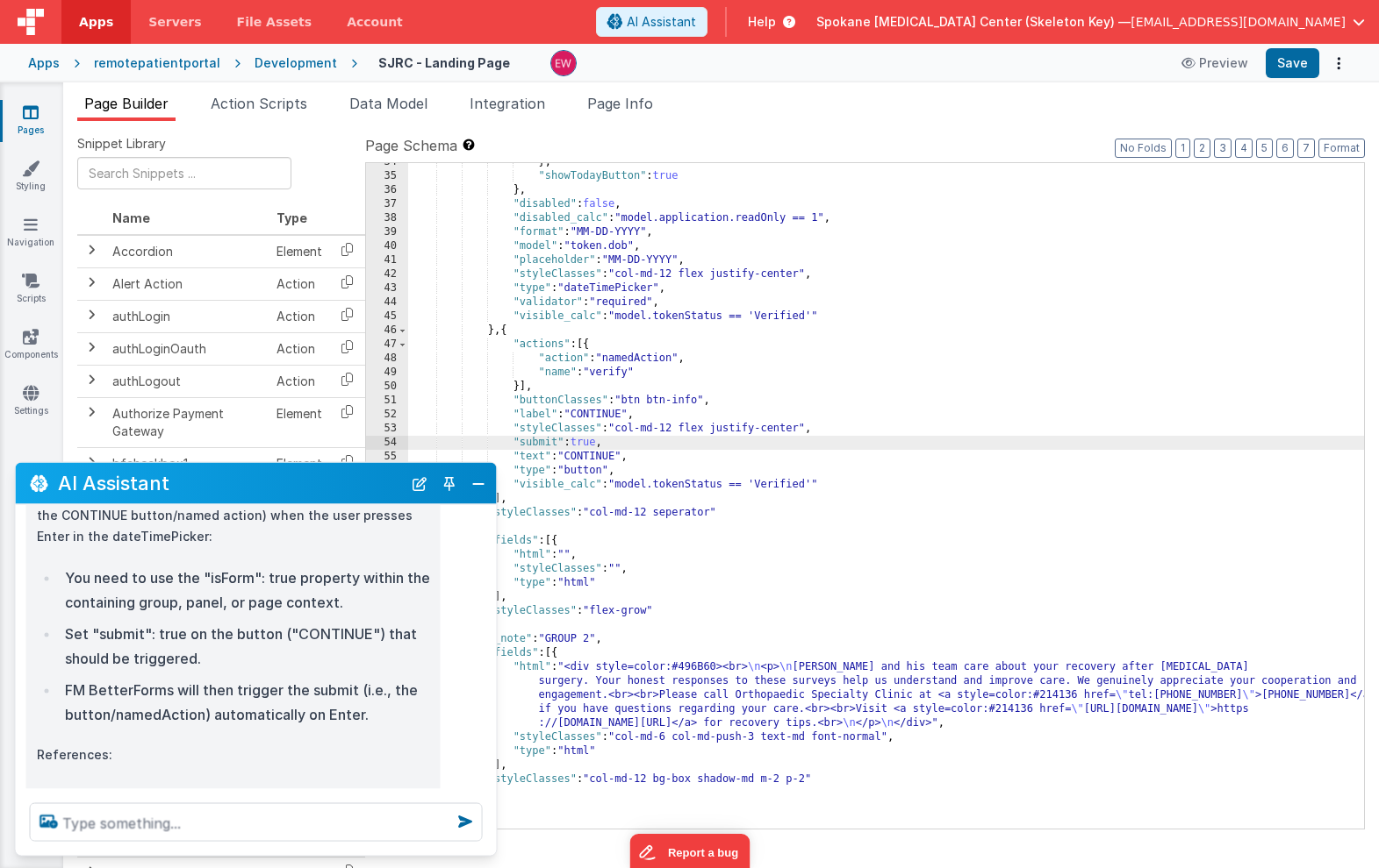
scroll to position [159, 0]
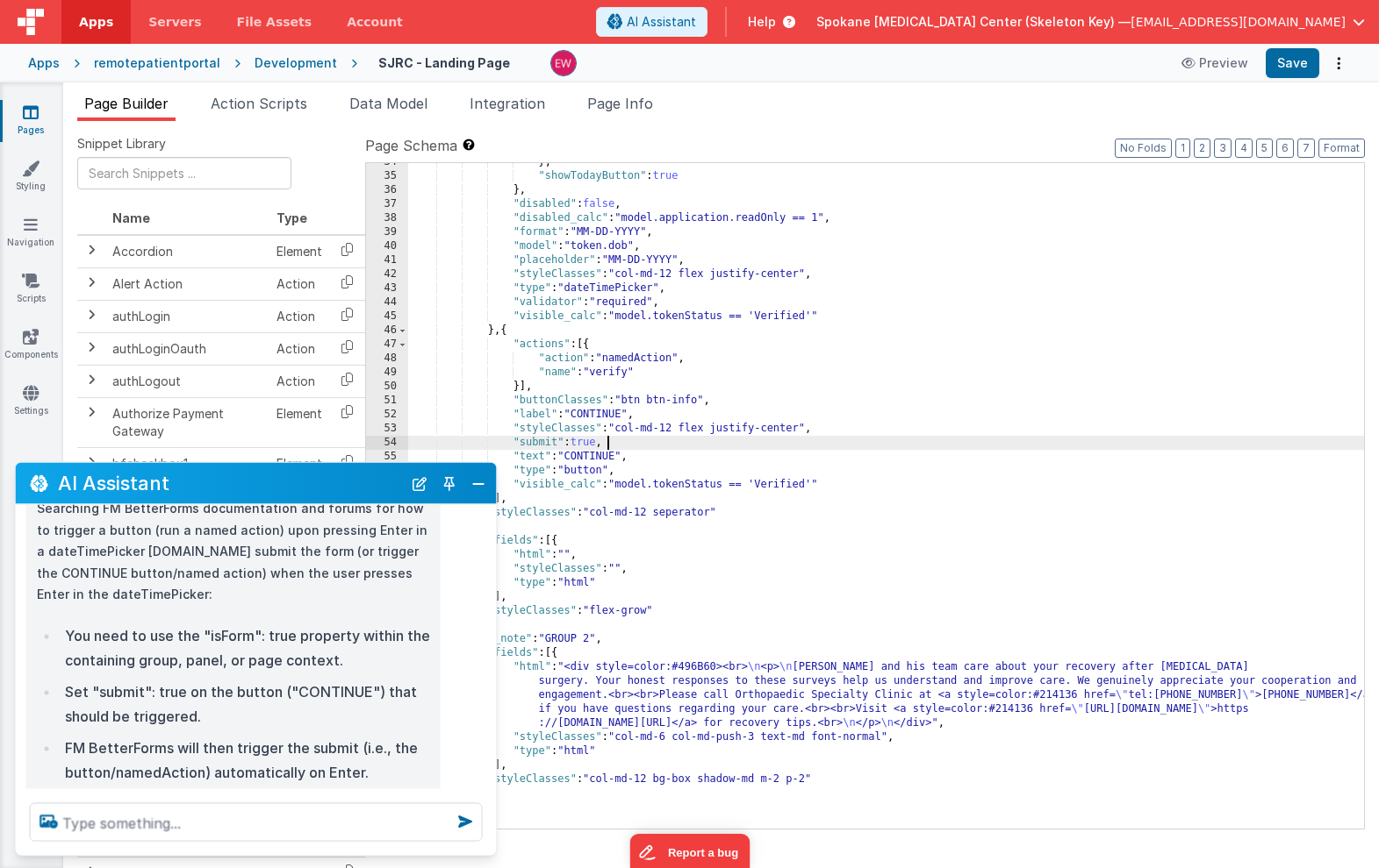
click at [683, 449] on div "} , "showTodayButton" : true } , "disabled" : false , "disabled_calc" : "model.…" at bounding box center [885, 502] width 956 height 693
click at [633, 101] on span "Page Info" at bounding box center [620, 103] width 65 height 17
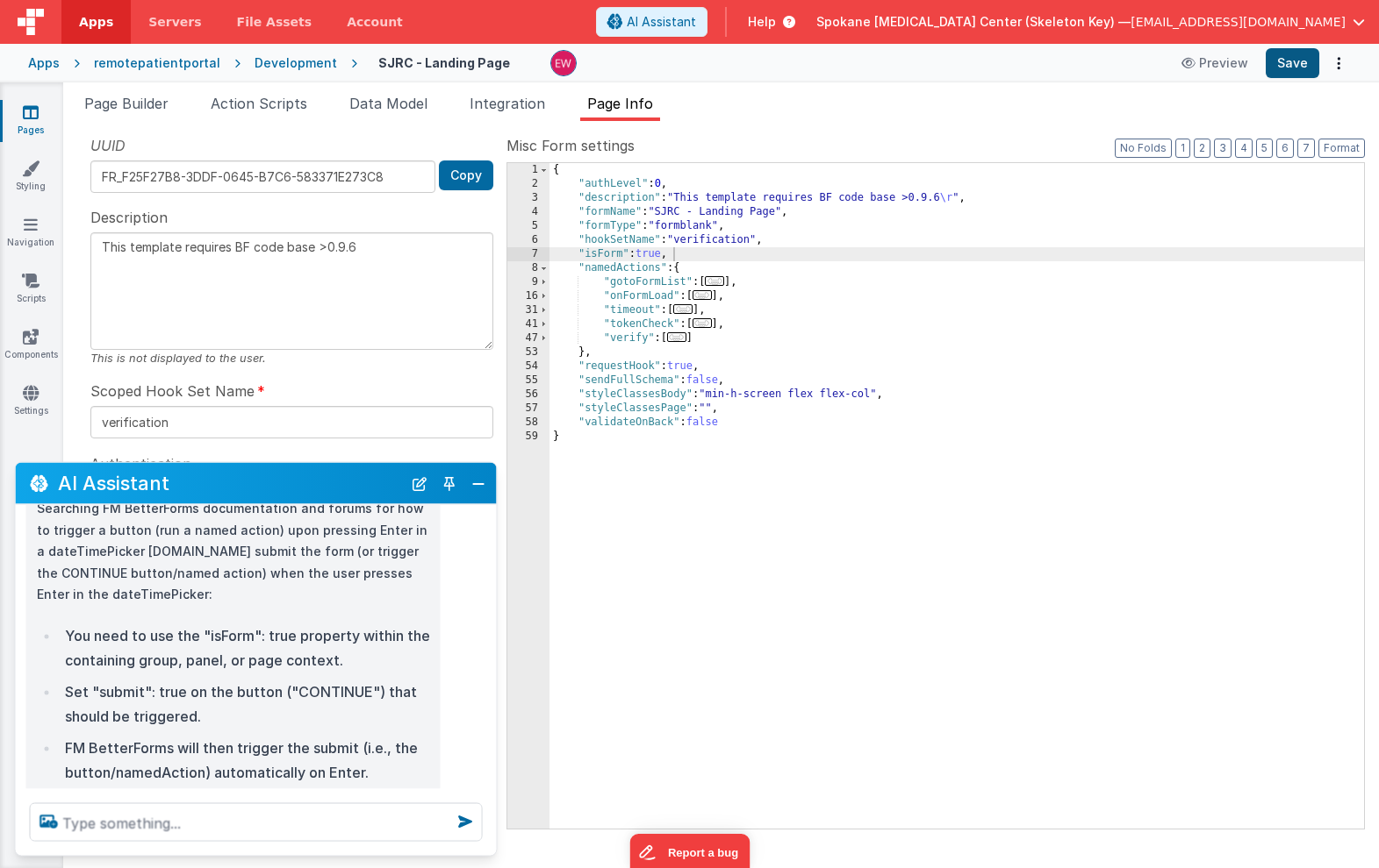
click at [1304, 64] on button "Save" at bounding box center [1292, 63] width 53 height 29
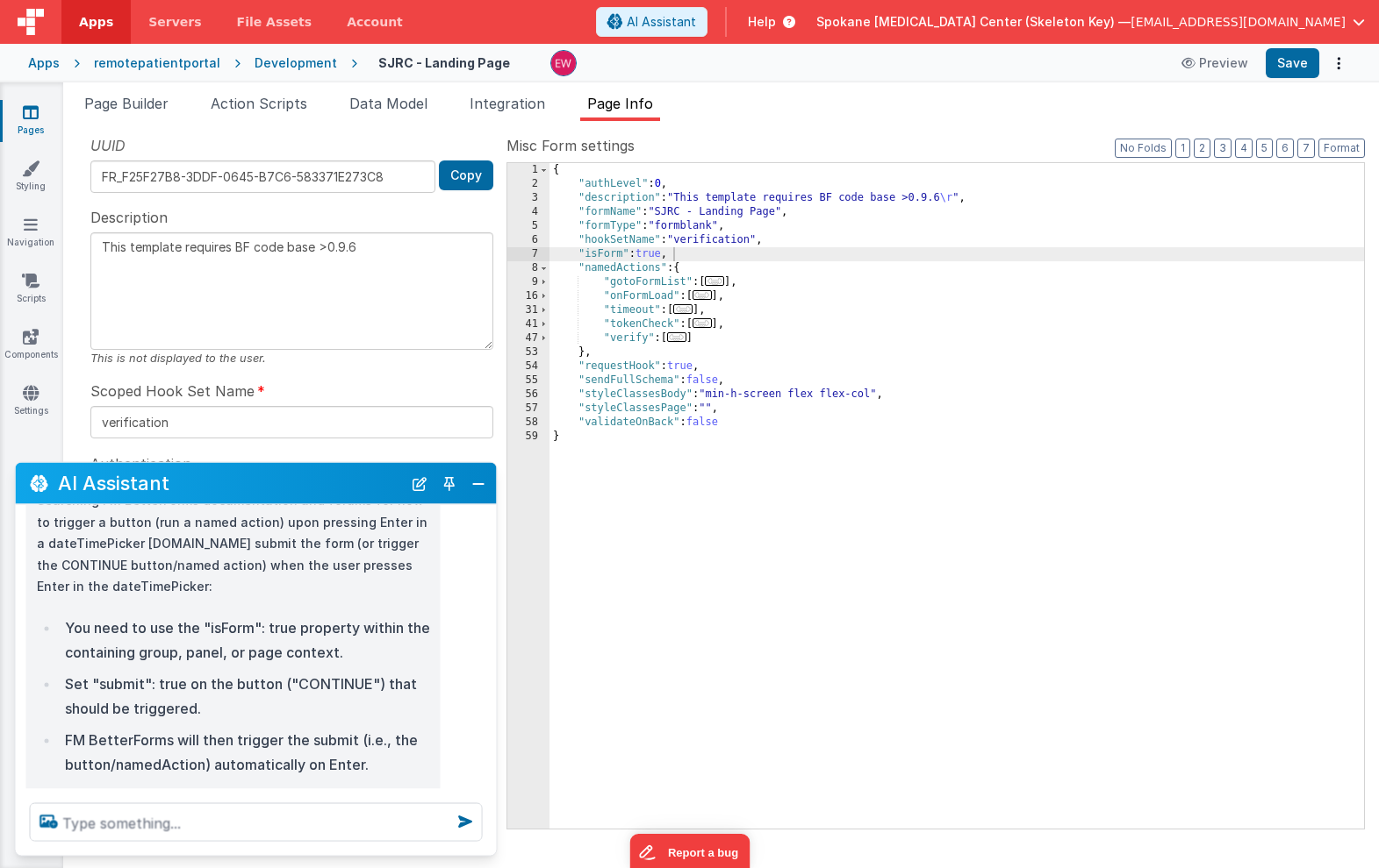
scroll to position [166, 0]
click at [135, 105] on span "Page Builder" at bounding box center [126, 103] width 84 height 17
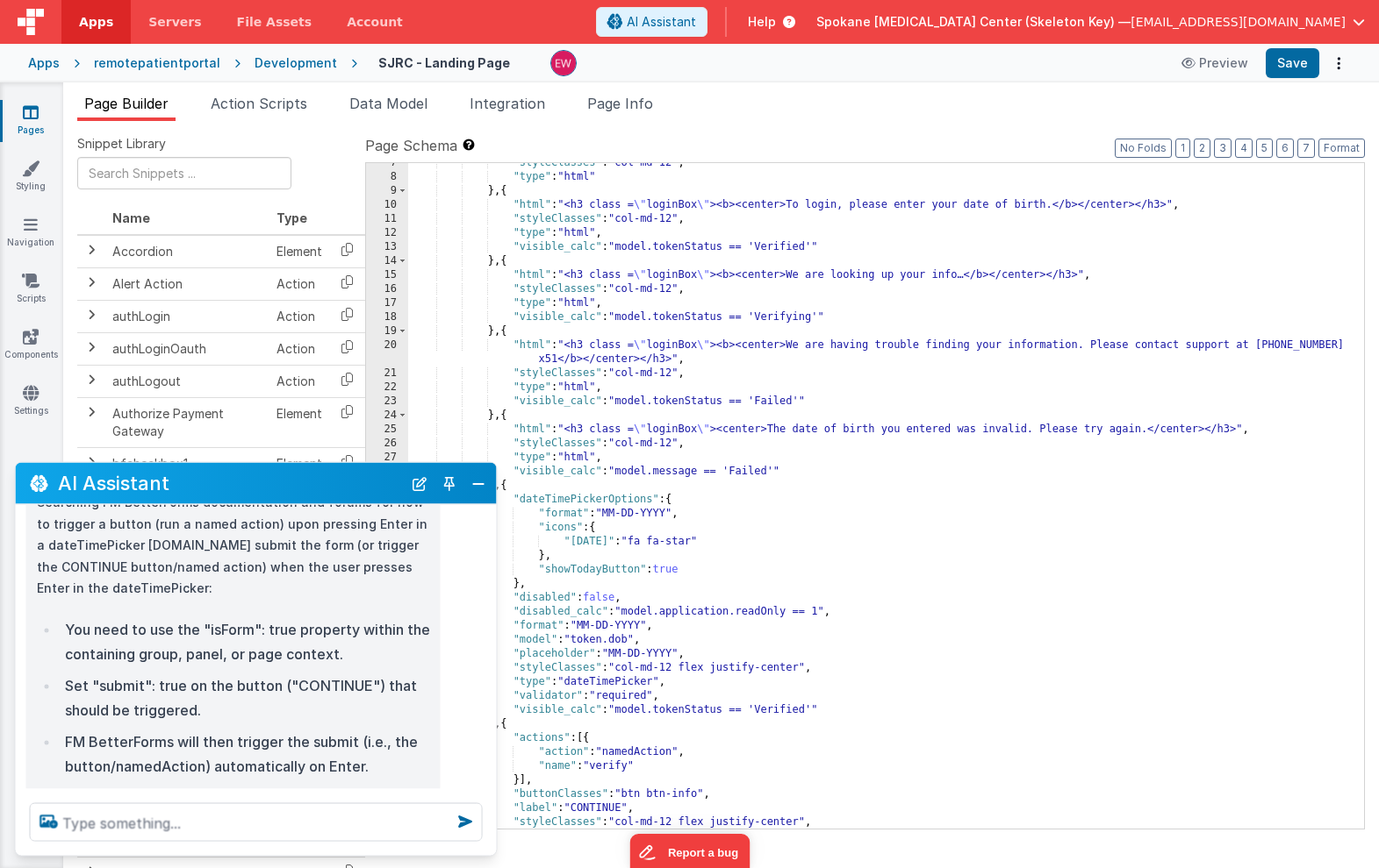
scroll to position [0, 0]
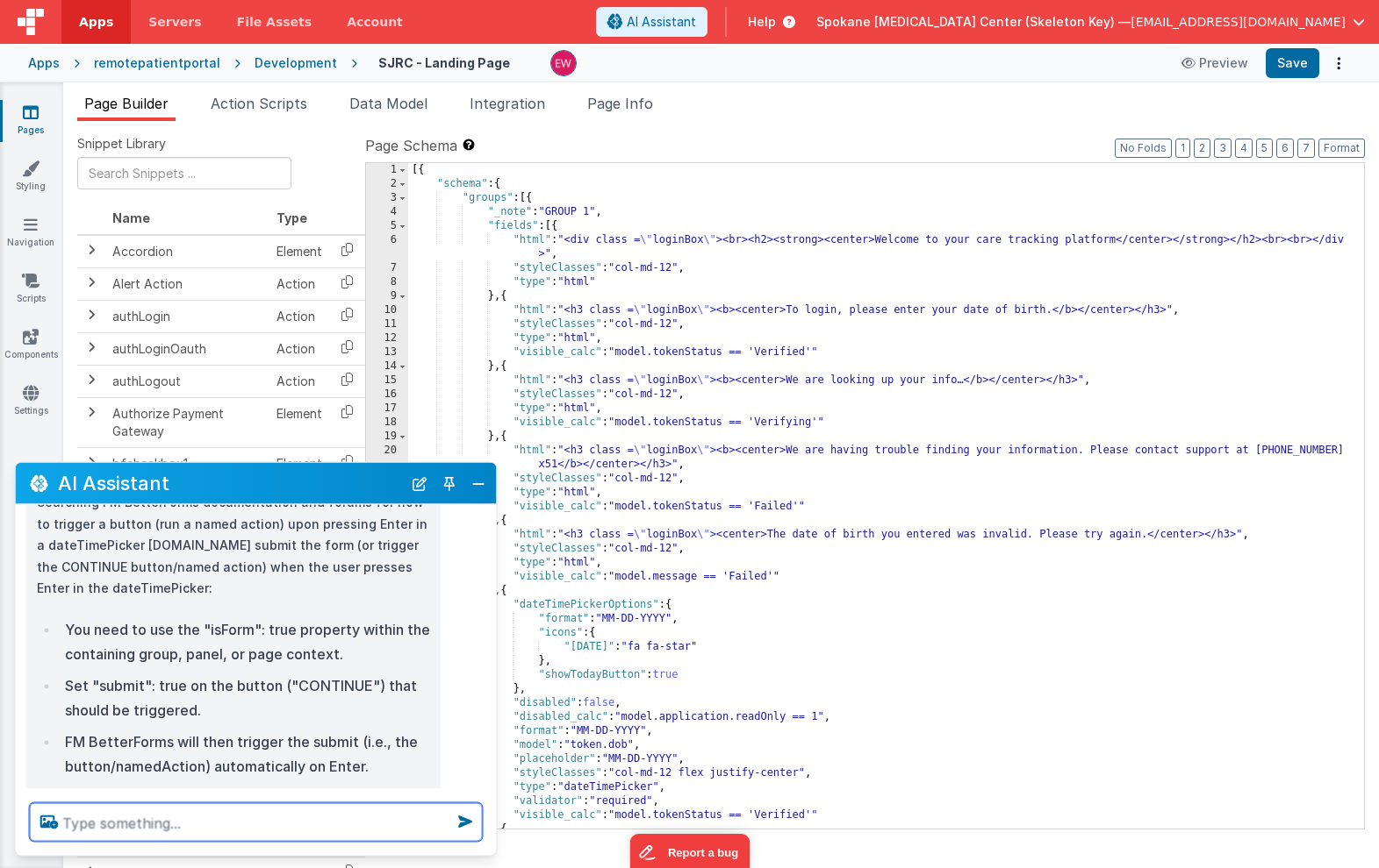
click at [200, 829] on textarea at bounding box center [255, 822] width 453 height 39
type textarea "I have made this change but it's not working"
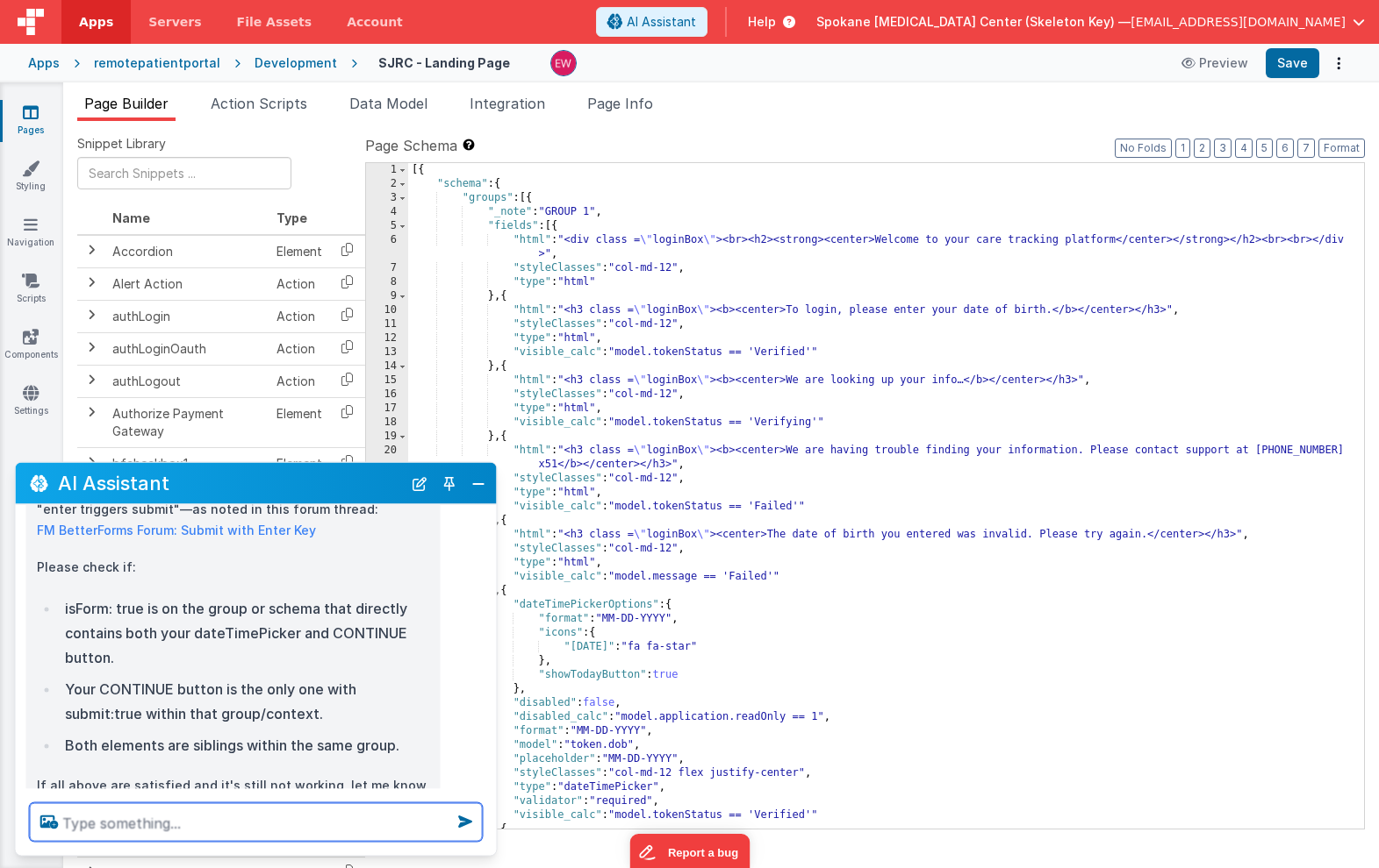
scroll to position [1348, 0]
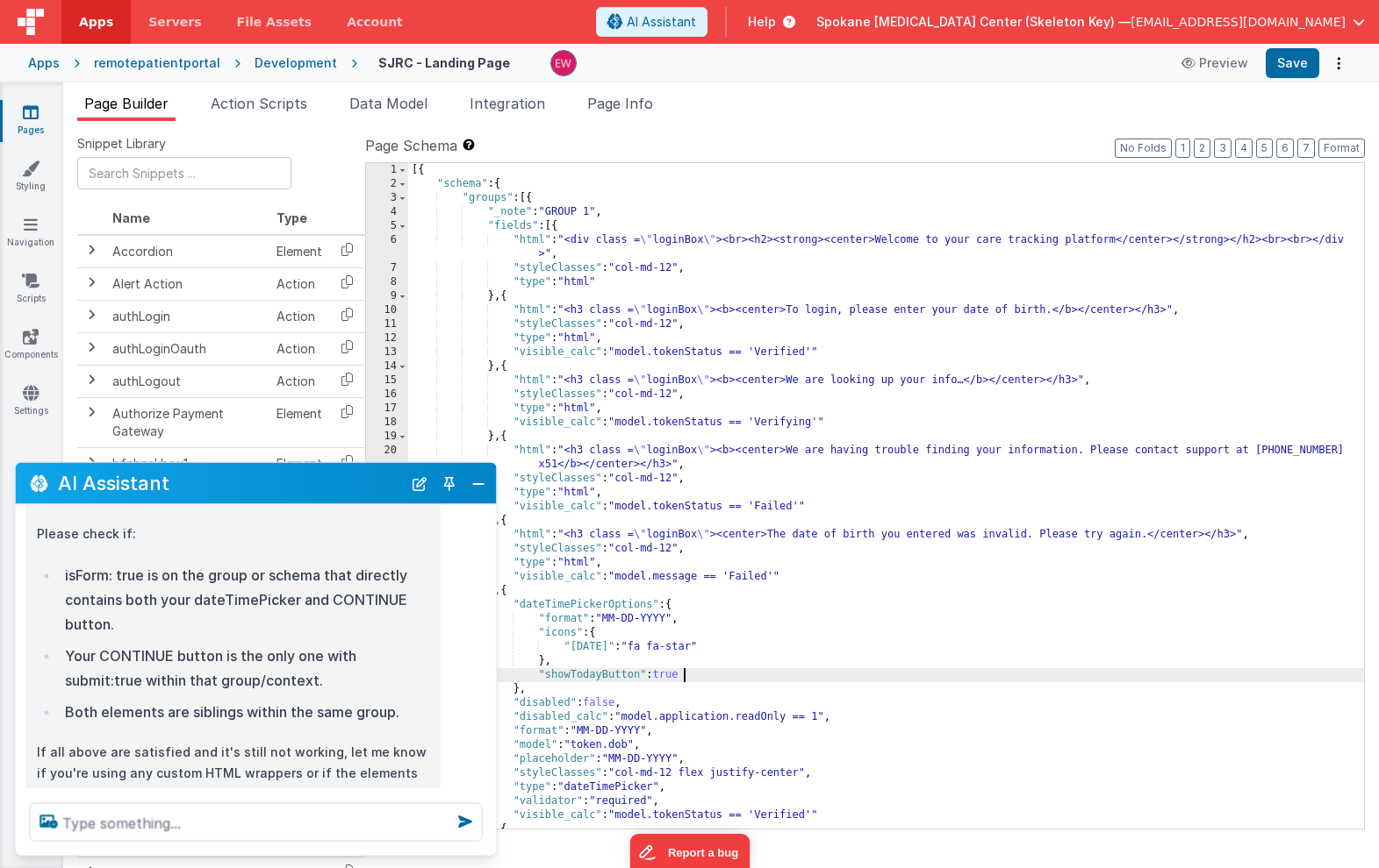
click at [694, 672] on div "[{ "schema" : { "groups" : [{ "_note" : "GROUP 1" , "fields" : [{ "html" : "<di…" at bounding box center [885, 509] width 956 height 693
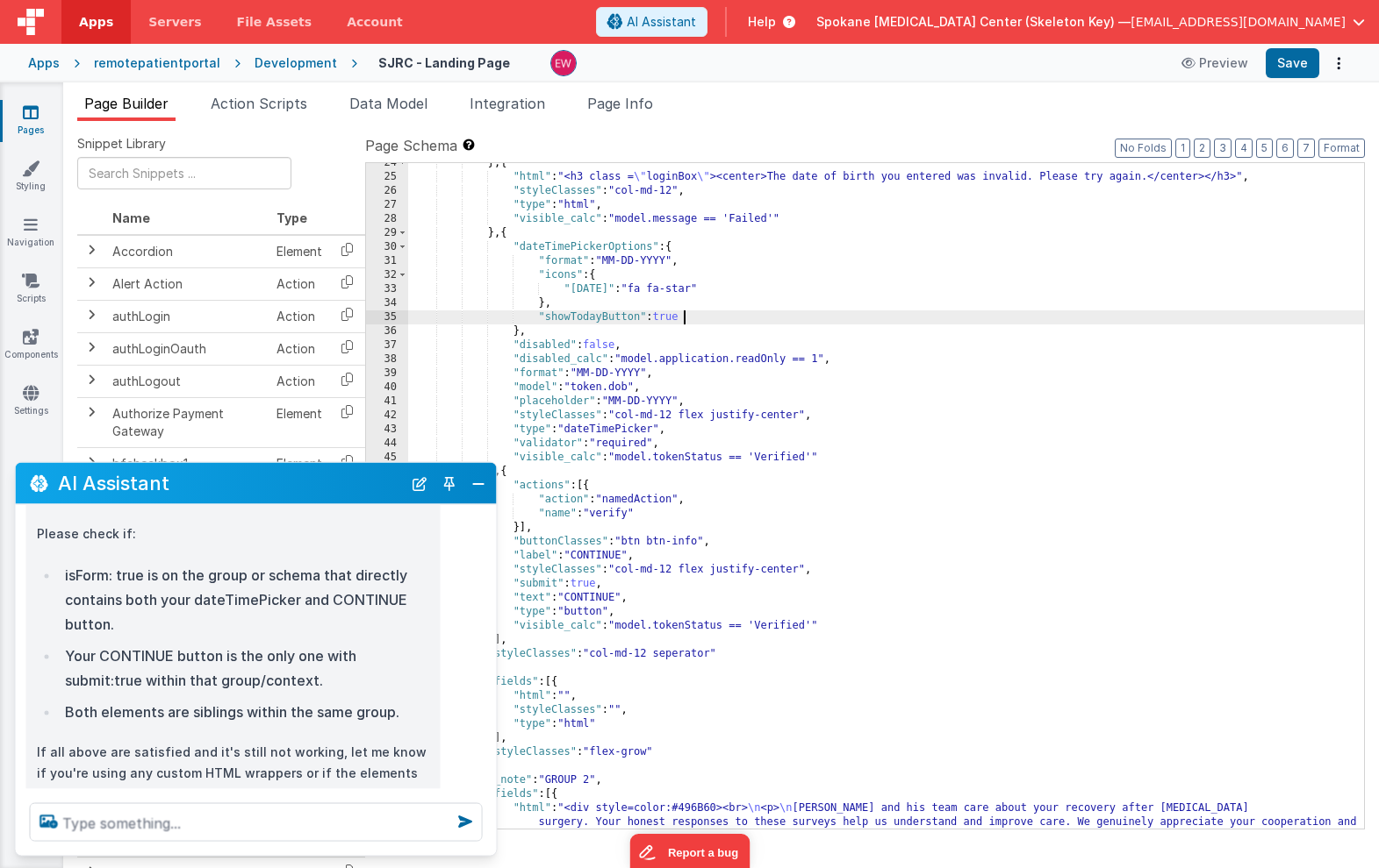
scroll to position [357, 0]
click at [635, 107] on span "Page Info" at bounding box center [620, 103] width 65 height 17
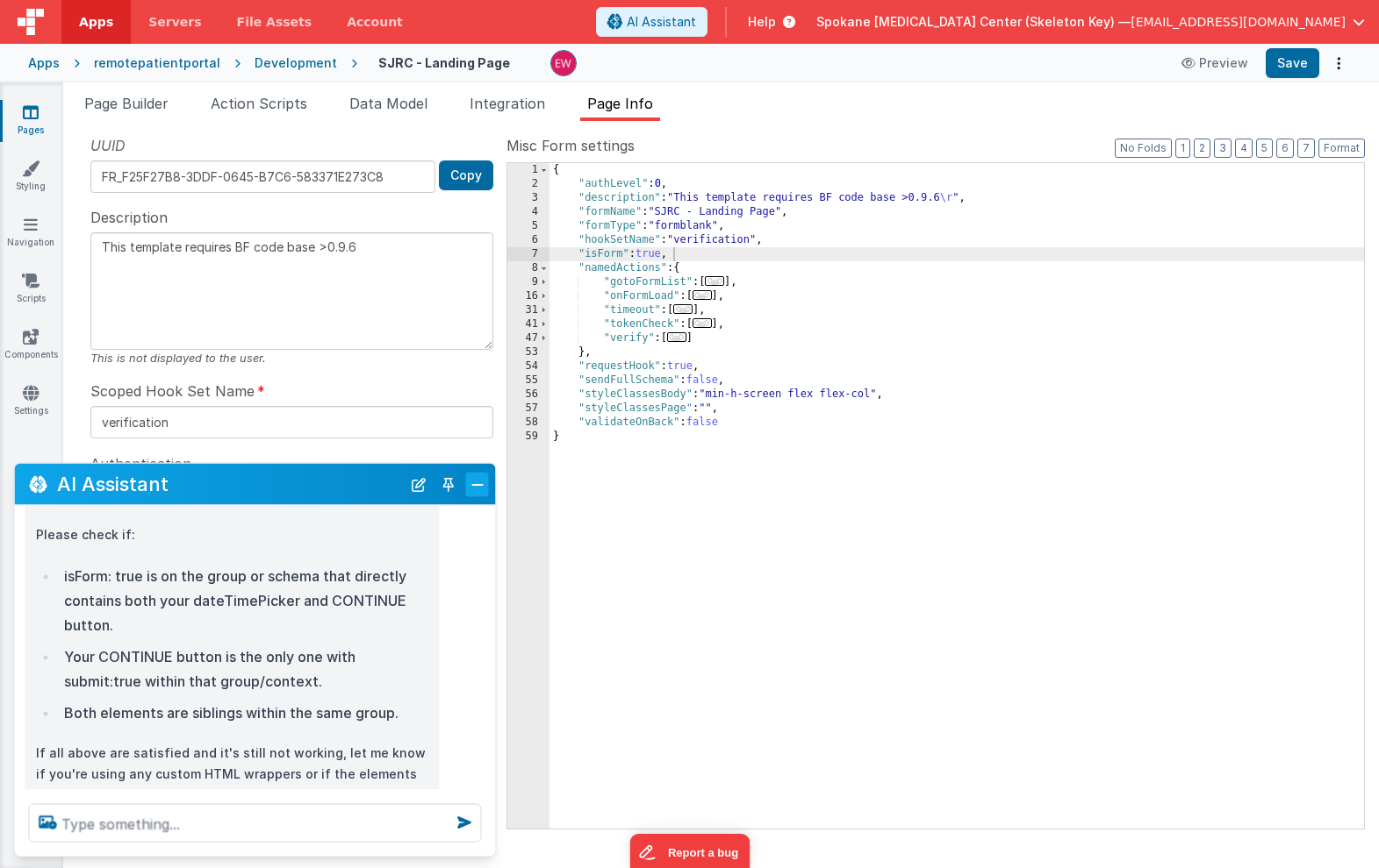
click at [476, 487] on button "Close" at bounding box center [477, 484] width 23 height 25
